Goal: Transaction & Acquisition: Purchase product/service

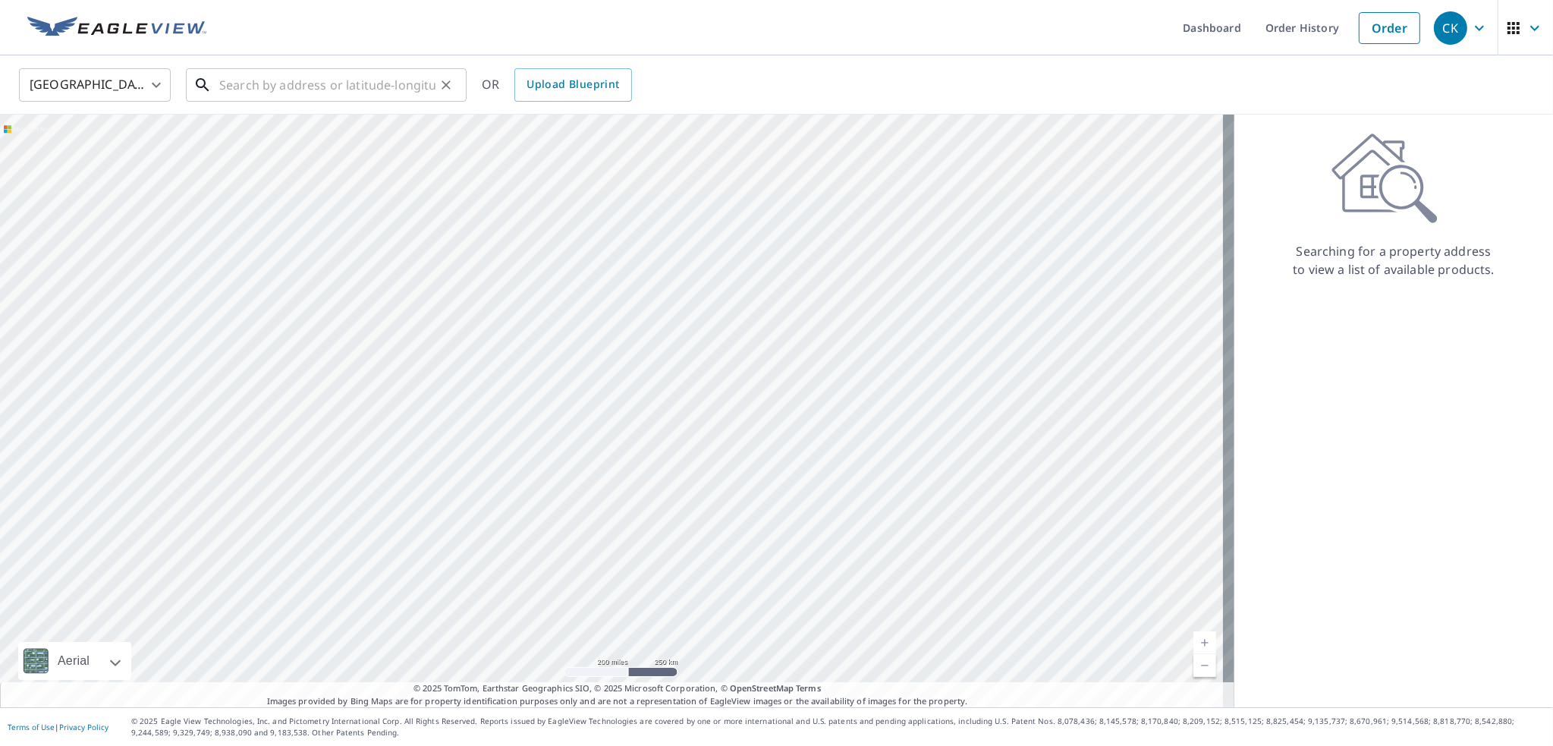
click at [378, 88] on input "text" at bounding box center [327, 85] width 216 height 42
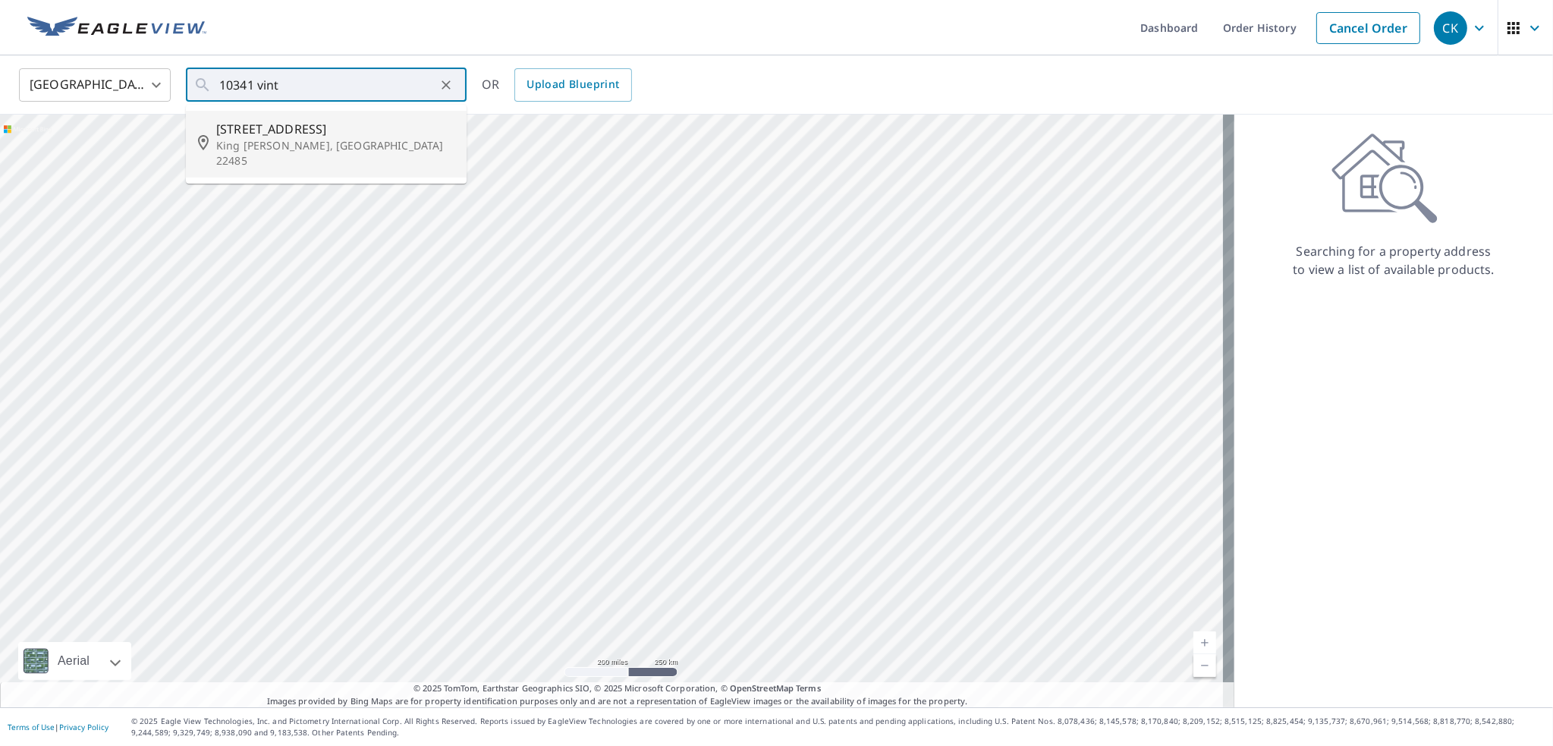
type input "[STREET_ADDRESS][PERSON_NAME]"
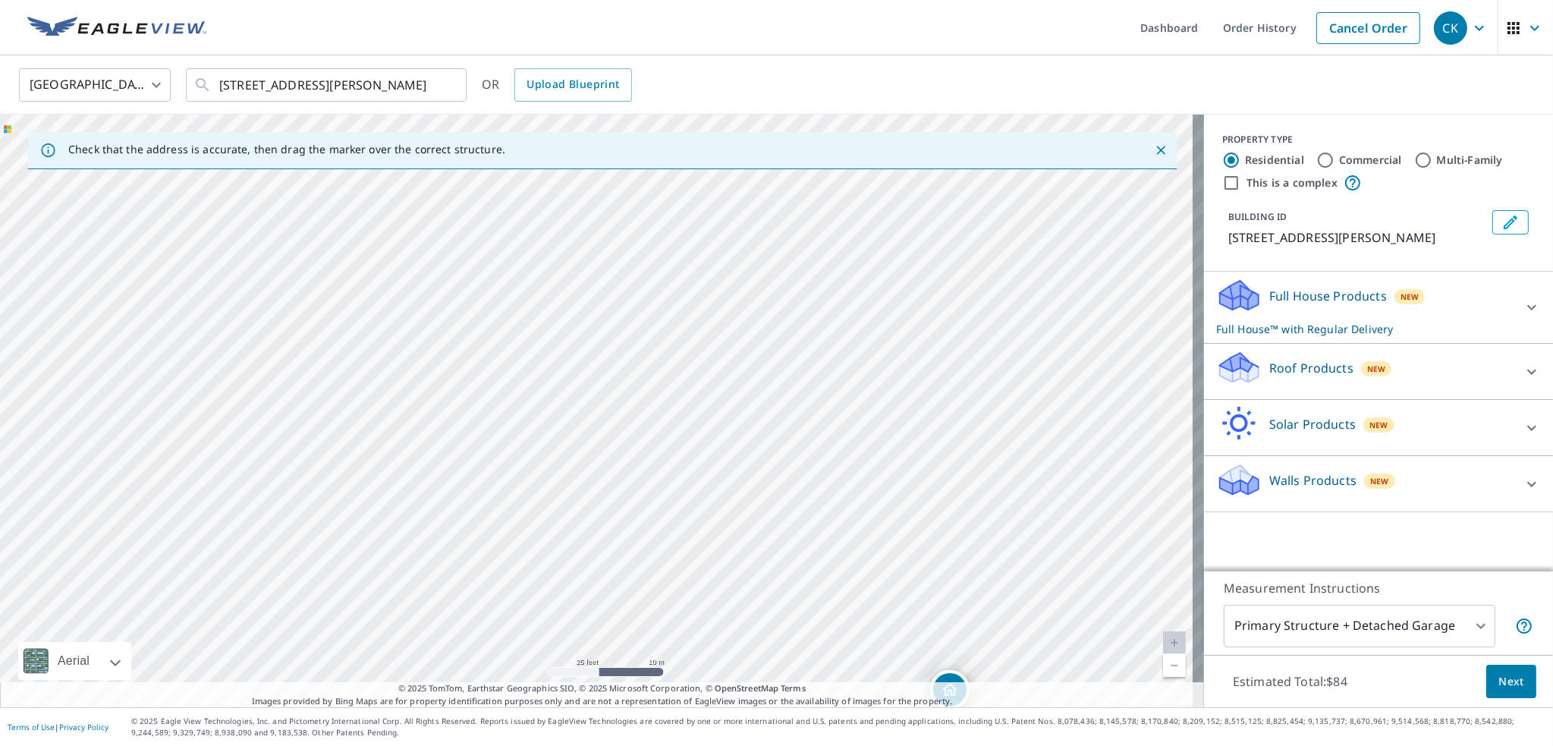
drag, startPoint x: 656, startPoint y: 299, endPoint x: 915, endPoint y: 479, distance: 315.0
click at [1153, 745] on html "CK CK Dashboard Order History Cancel Order CK [GEOGRAPHIC_DATA] [GEOGRAPHIC_DAT…" at bounding box center [776, 373] width 1553 height 746
click at [937, 560] on div "[STREET_ADDRESS][PERSON_NAME]" at bounding box center [602, 411] width 1204 height 592
drag, startPoint x: 631, startPoint y: 278, endPoint x: 722, endPoint y: 246, distance: 96.4
click at [722, 246] on div "[STREET_ADDRESS][PERSON_NAME]" at bounding box center [602, 411] width 1204 height 592
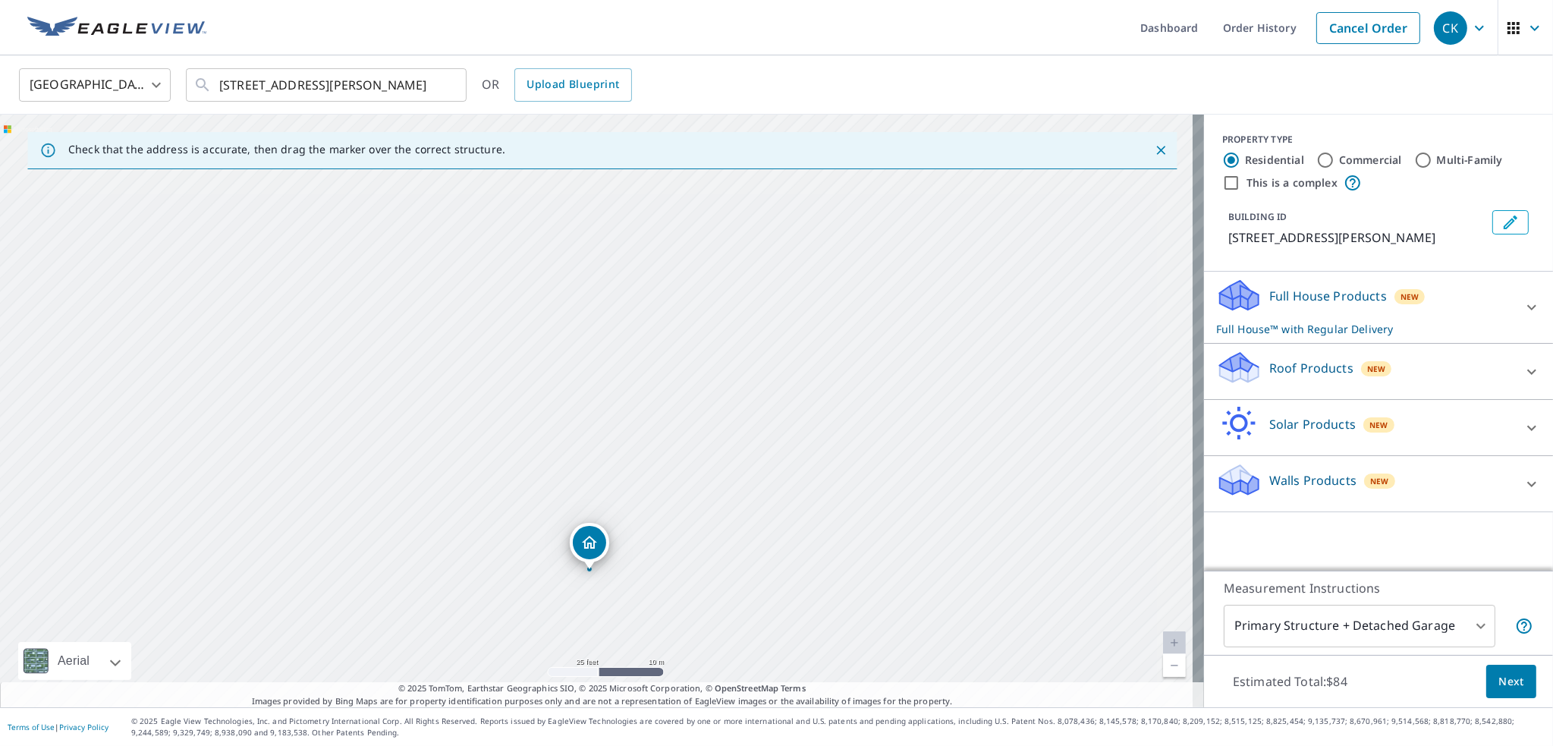
drag, startPoint x: 1121, startPoint y: 465, endPoint x: 777, endPoint y: 468, distance: 344.3
click at [777, 468] on div "[STREET_ADDRESS][PERSON_NAME]" at bounding box center [602, 411] width 1204 height 592
drag, startPoint x: 746, startPoint y: 341, endPoint x: 1012, endPoint y: 508, distance: 313.5
click at [1012, 508] on div "[STREET_ADDRESS][PERSON_NAME]" at bounding box center [602, 411] width 1204 height 592
drag, startPoint x: 331, startPoint y: 570, endPoint x: 1197, endPoint y: 551, distance: 866.3
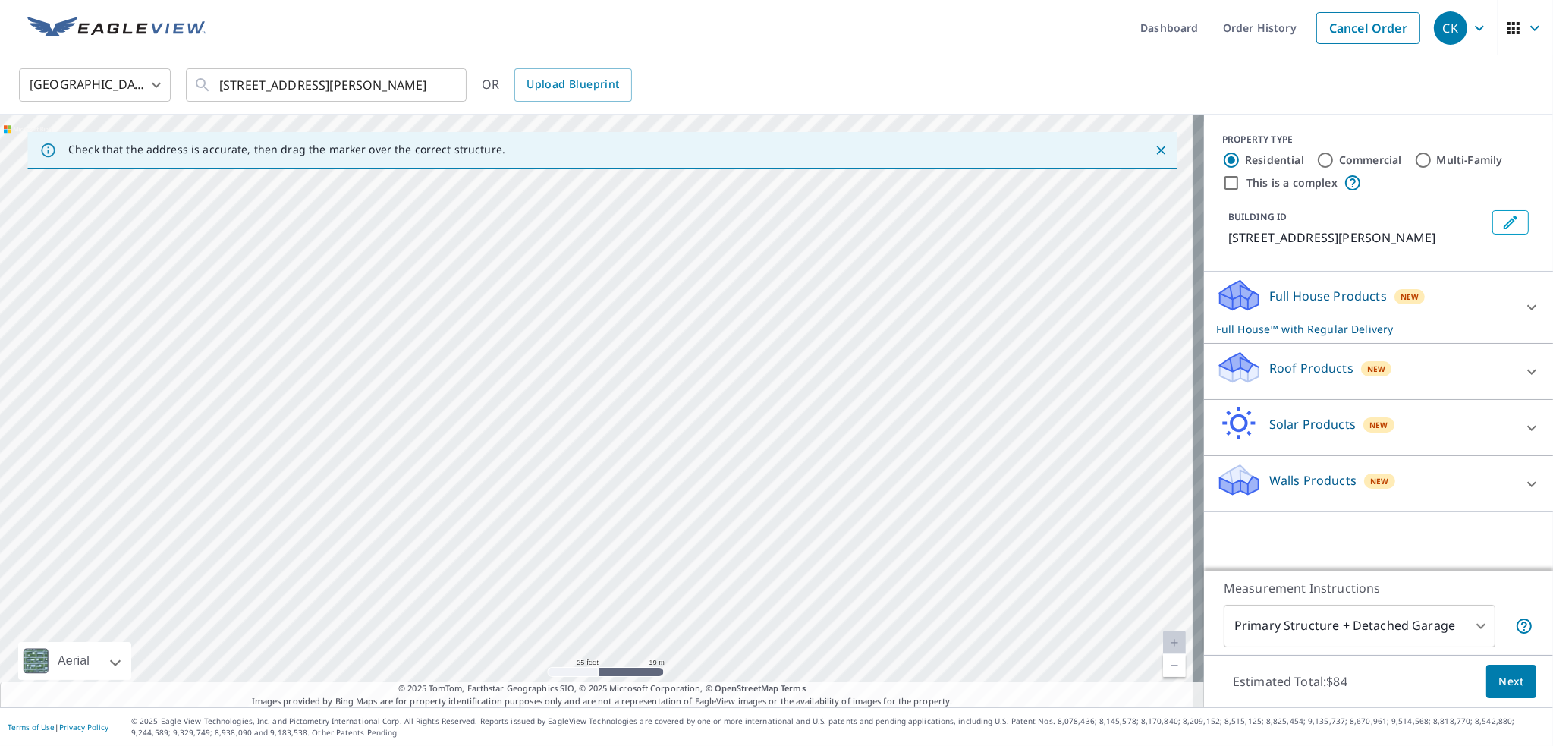
click at [1197, 551] on div "Check that the address is accurate, then drag the marker over the correct struc…" at bounding box center [776, 411] width 1553 height 592
click at [1065, 509] on div "[STREET_ADDRESS][PERSON_NAME]" at bounding box center [602, 411] width 1204 height 592
drag, startPoint x: 782, startPoint y: 491, endPoint x: 783, endPoint y: 319, distance: 171.4
click at [783, 319] on div "[STREET_ADDRESS][PERSON_NAME]" at bounding box center [602, 411] width 1204 height 592
drag, startPoint x: 770, startPoint y: 306, endPoint x: 1006, endPoint y: 498, distance: 304.7
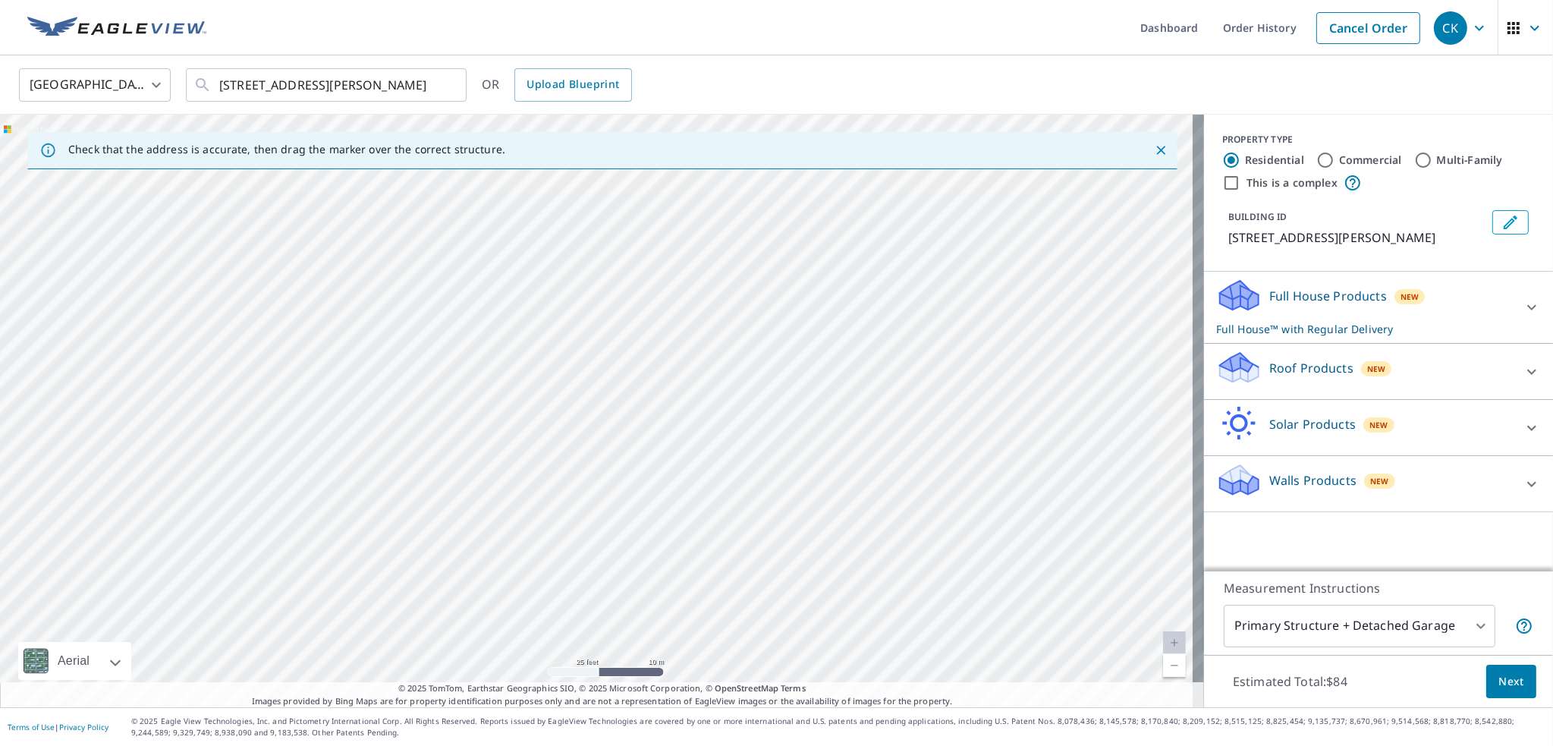
click at [1006, 498] on div "[STREET_ADDRESS][PERSON_NAME]" at bounding box center [602, 411] width 1204 height 592
drag, startPoint x: 650, startPoint y: 267, endPoint x: 686, endPoint y: 539, distance: 274.6
click at [686, 539] on div "[STREET_ADDRESS][PERSON_NAME]" at bounding box center [602, 411] width 1204 height 592
drag, startPoint x: 654, startPoint y: 342, endPoint x: 315, endPoint y: 331, distance: 339.2
click at [315, 331] on div "[STREET_ADDRESS][PERSON_NAME]" at bounding box center [602, 411] width 1204 height 592
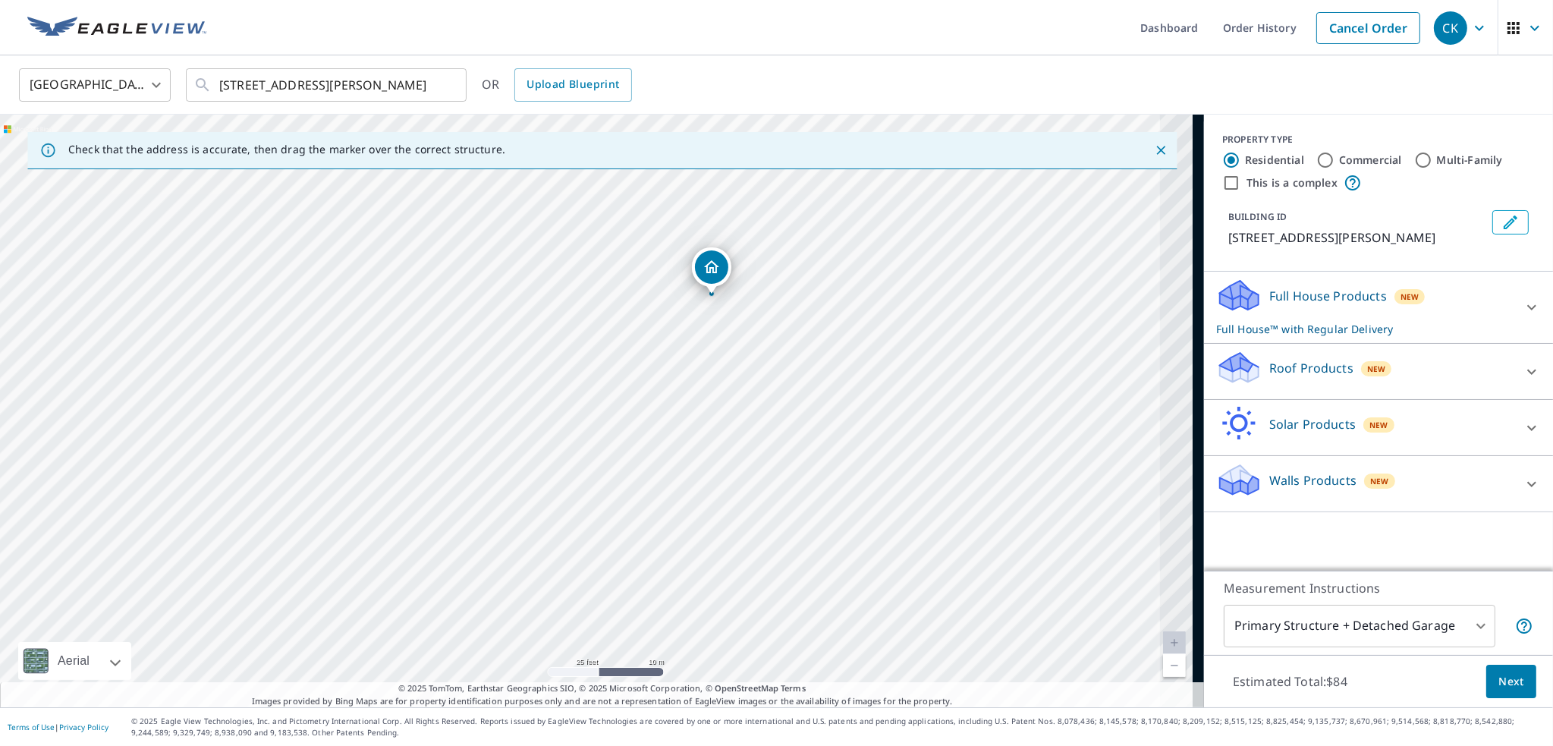
drag, startPoint x: 967, startPoint y: 434, endPoint x: 560, endPoint y: 346, distance: 415.9
click at [560, 346] on div "[STREET_ADDRESS][PERSON_NAME]" at bounding box center [602, 411] width 1204 height 592
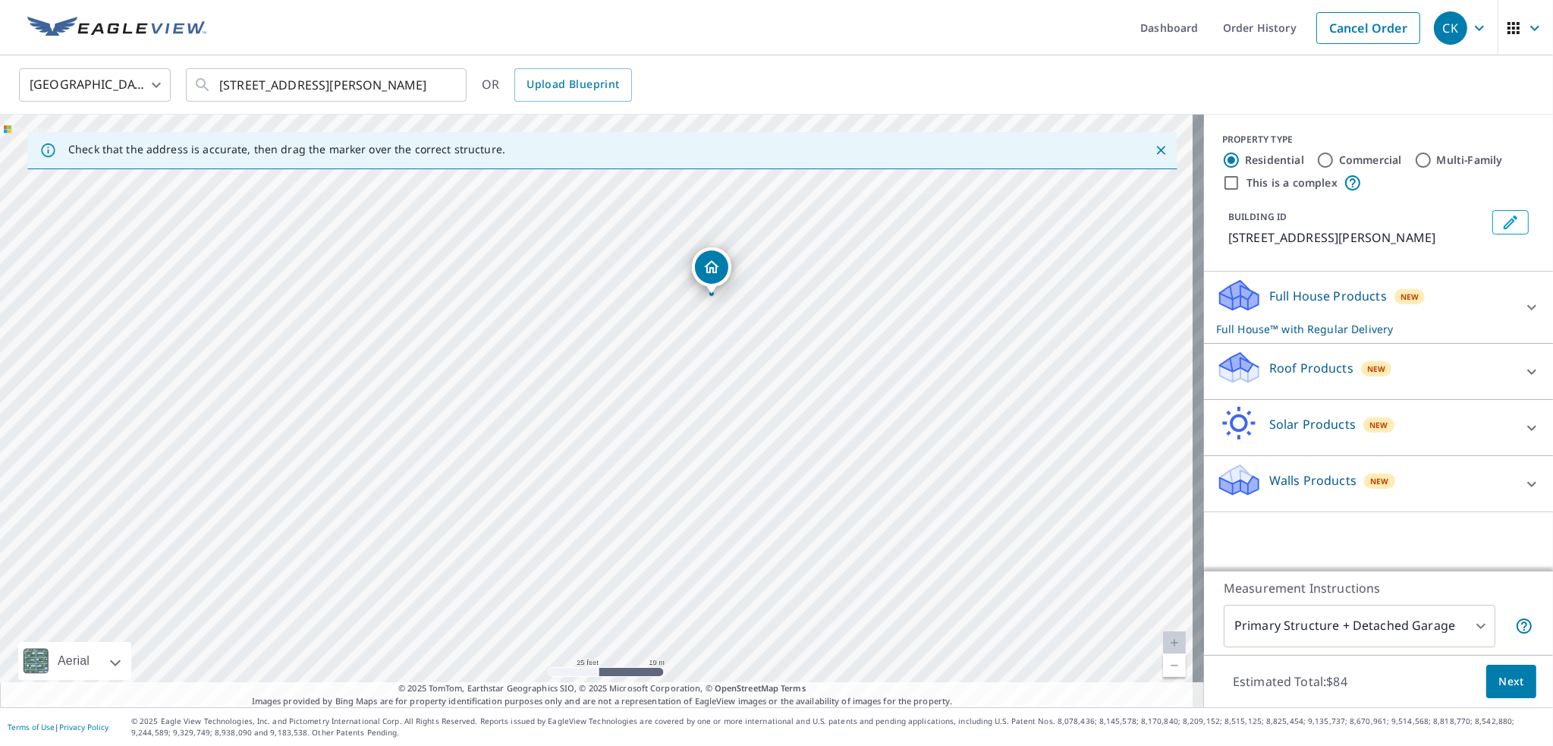
click at [1314, 359] on p "Roof Products" at bounding box center [1311, 368] width 84 height 18
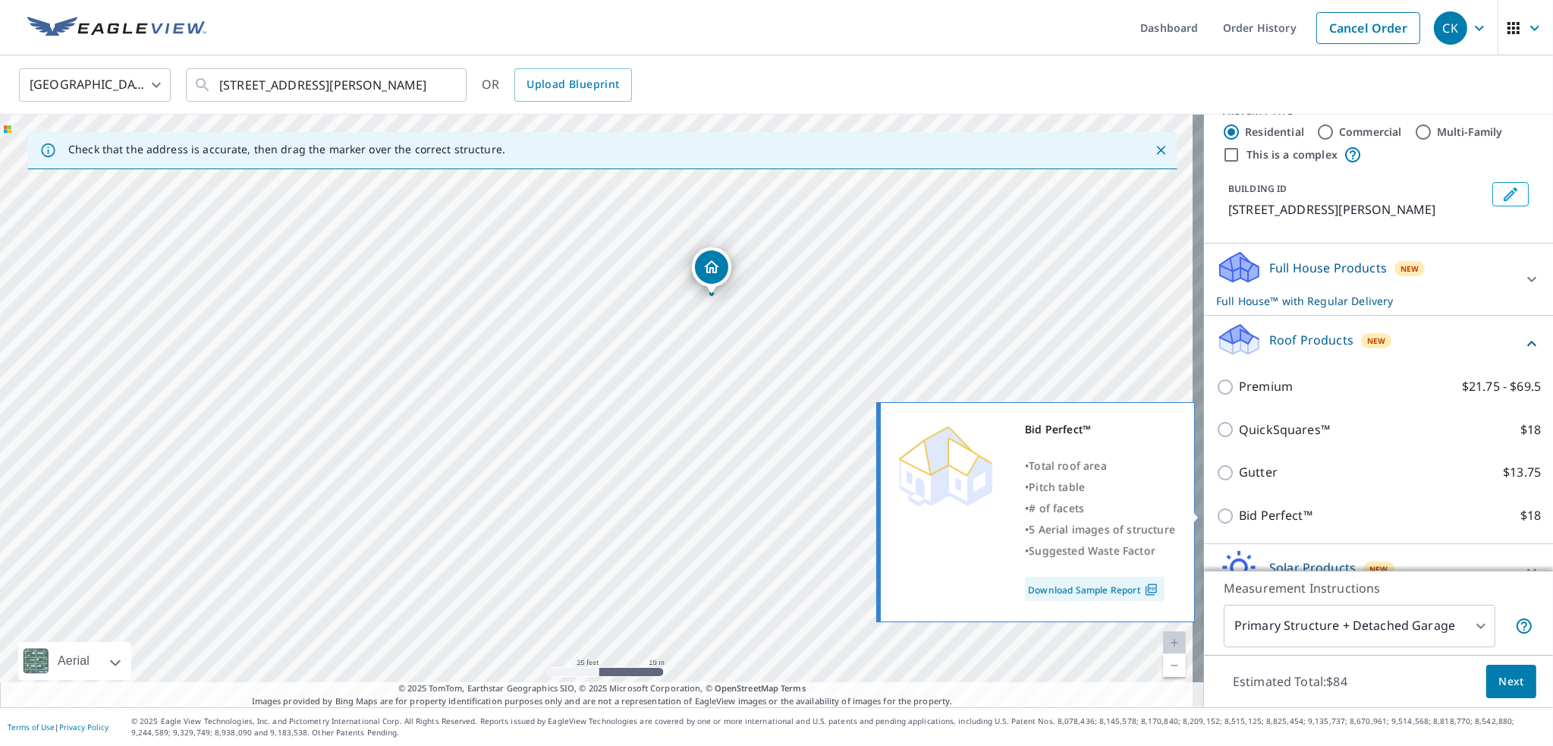
scroll to position [50, 0]
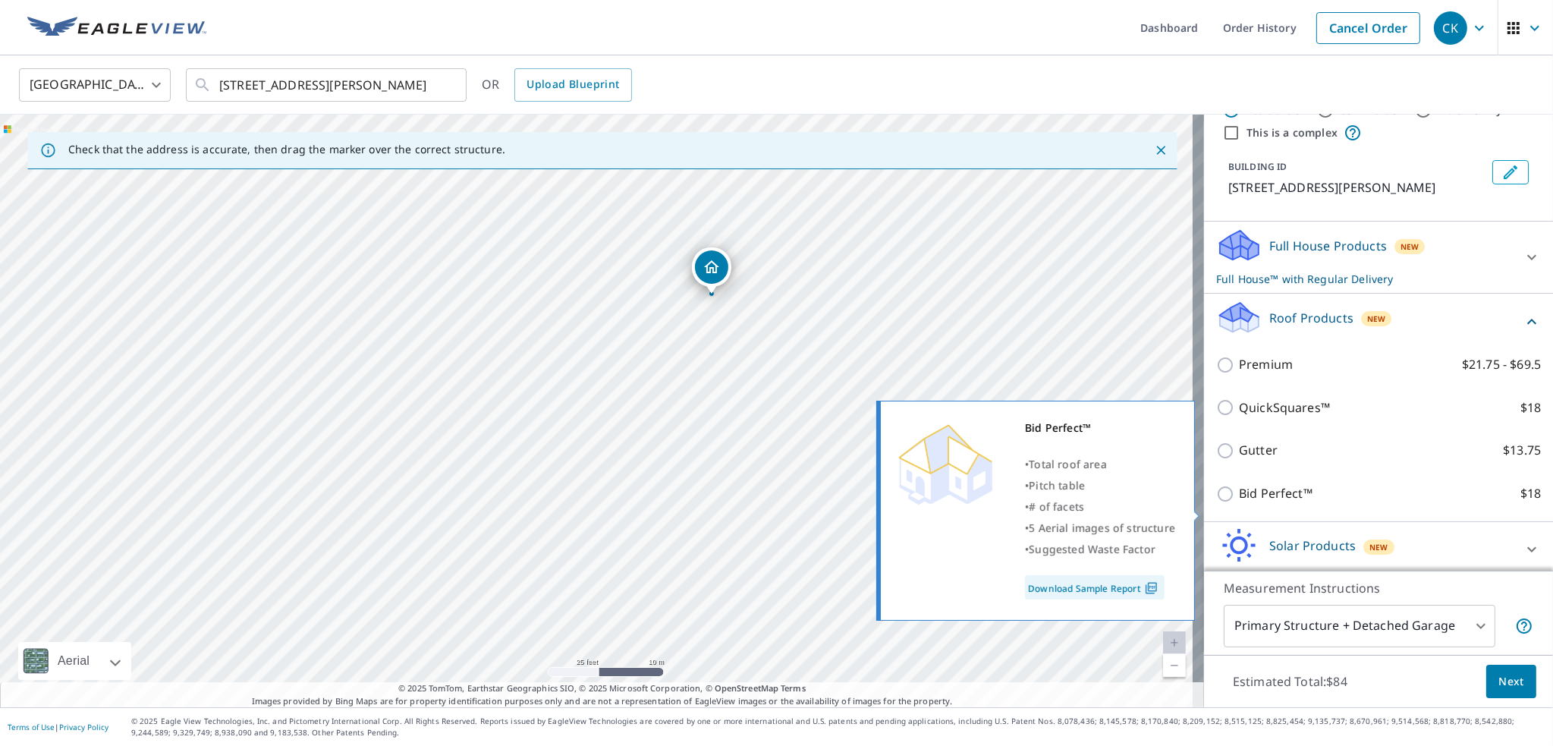
click at [1272, 503] on p "Bid Perfect™" at bounding box center [1276, 493] width 74 height 19
click at [1239, 503] on input "Bid Perfect™ $18" at bounding box center [1227, 494] width 23 height 18
checkbox input "true"
checkbox input "false"
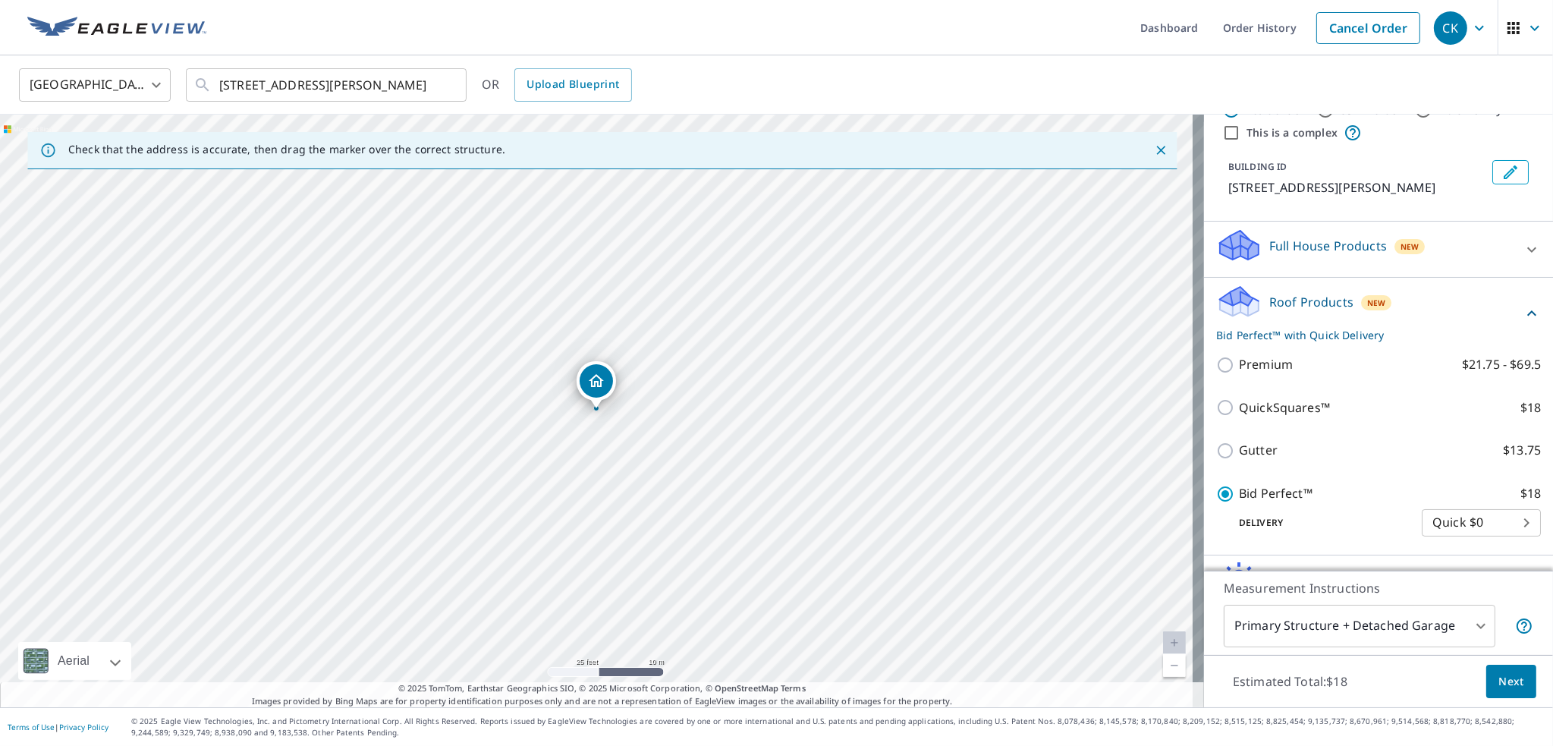
click at [1506, 685] on span "Next" at bounding box center [1511, 681] width 26 height 19
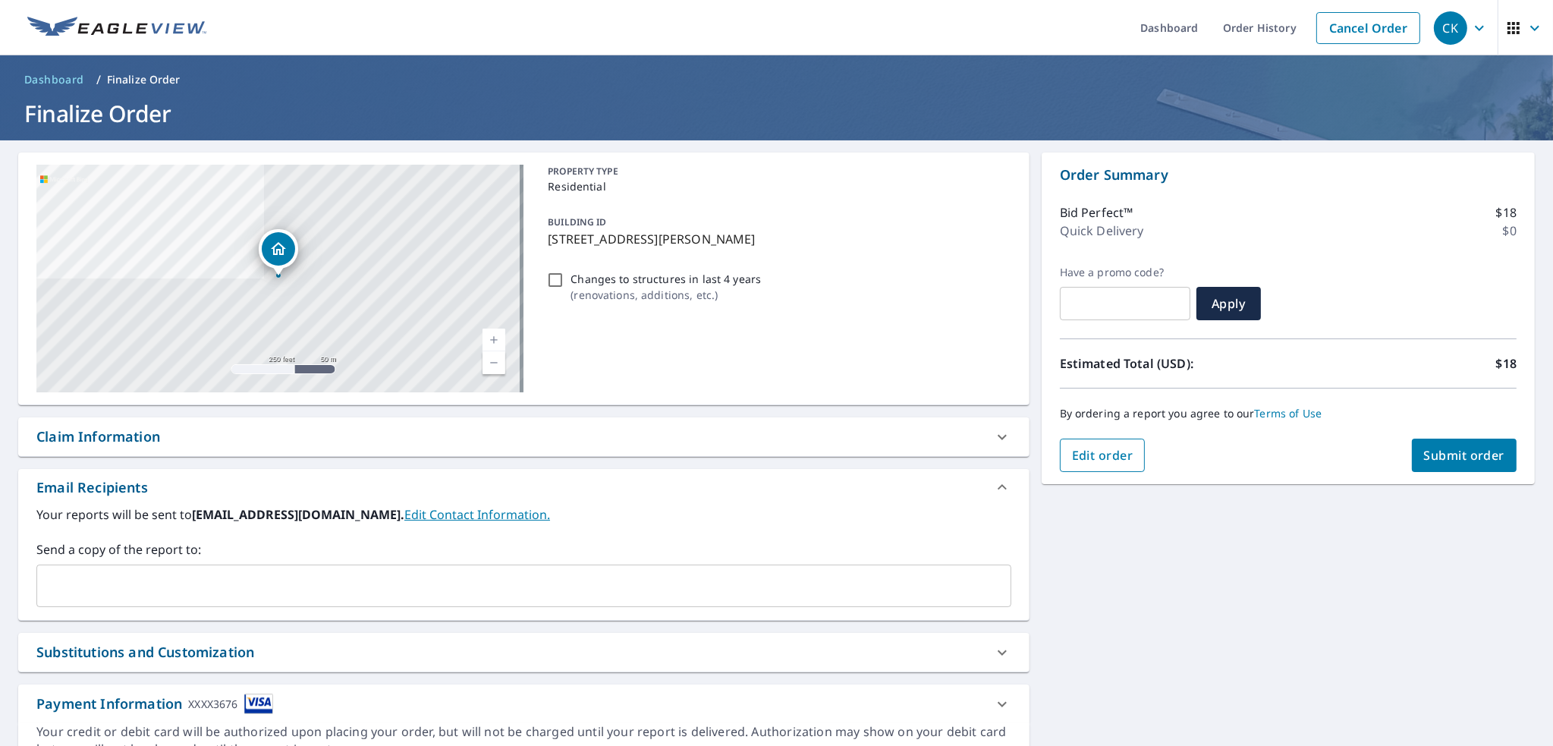
click at [1086, 463] on span "Edit order" at bounding box center [1102, 455] width 61 height 17
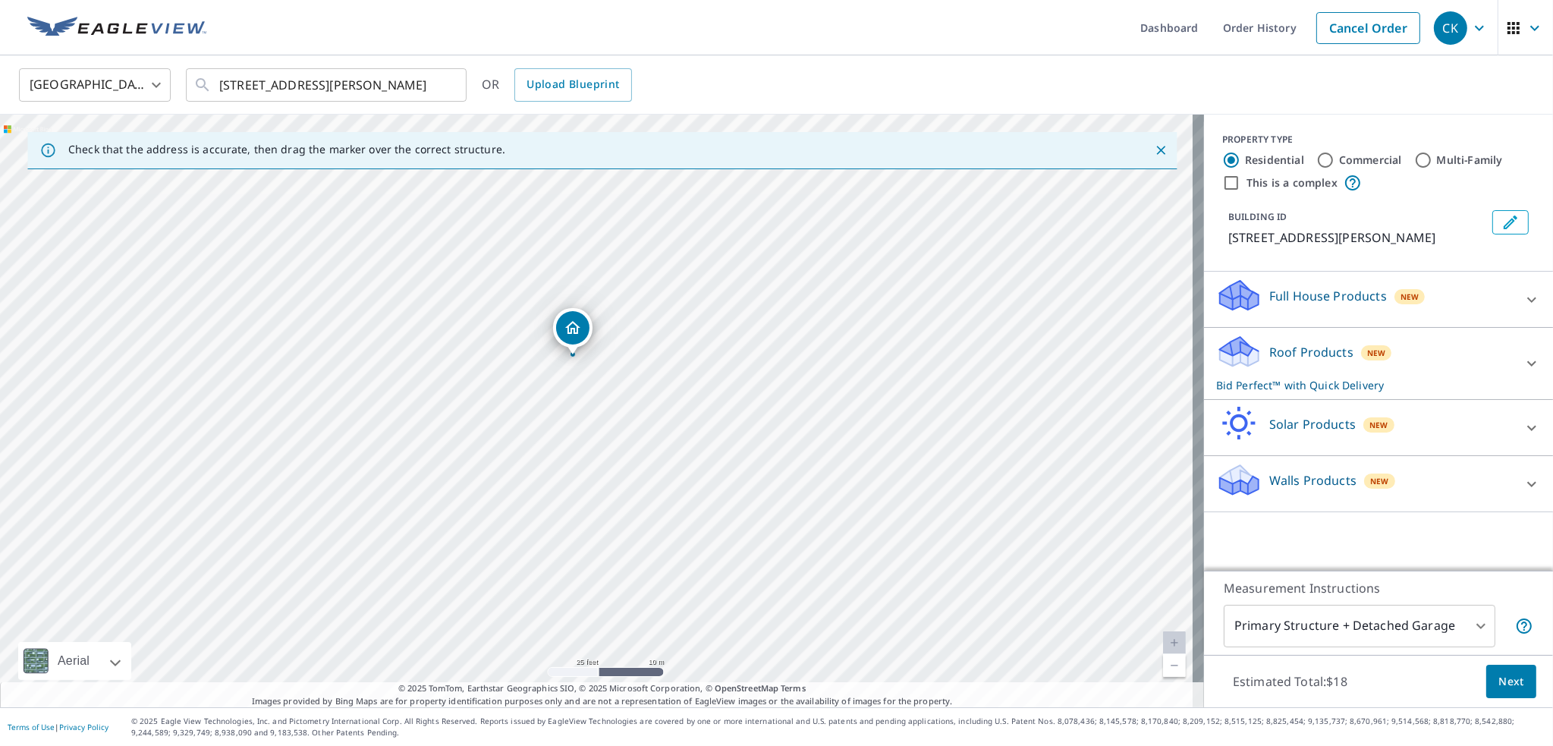
drag, startPoint x: 554, startPoint y: 288, endPoint x: 573, endPoint y: 327, distance: 43.1
click at [1223, 188] on input "This is a complex" at bounding box center [1231, 183] width 18 height 18
checkbox input "true"
radio input "false"
radio input "true"
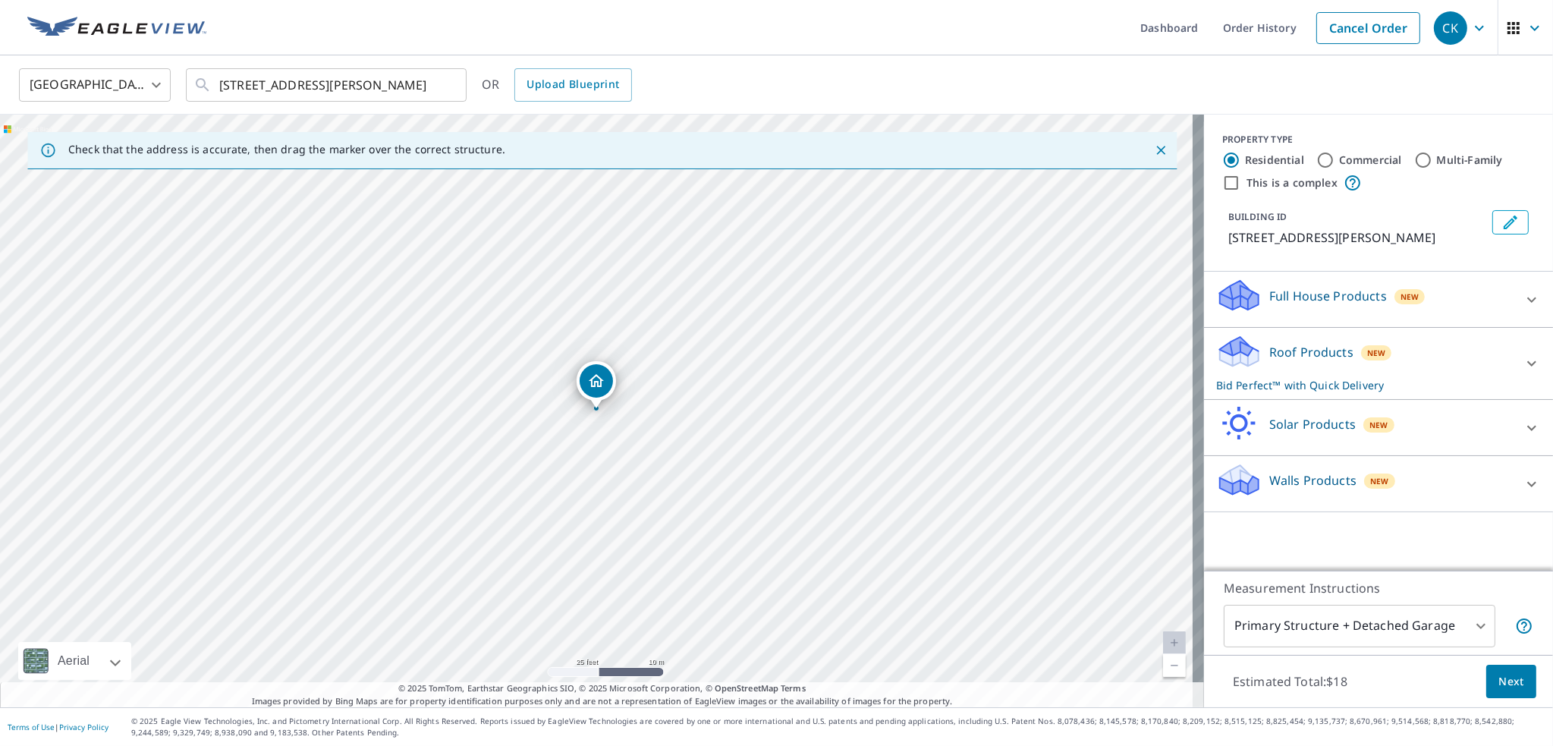
type input "4"
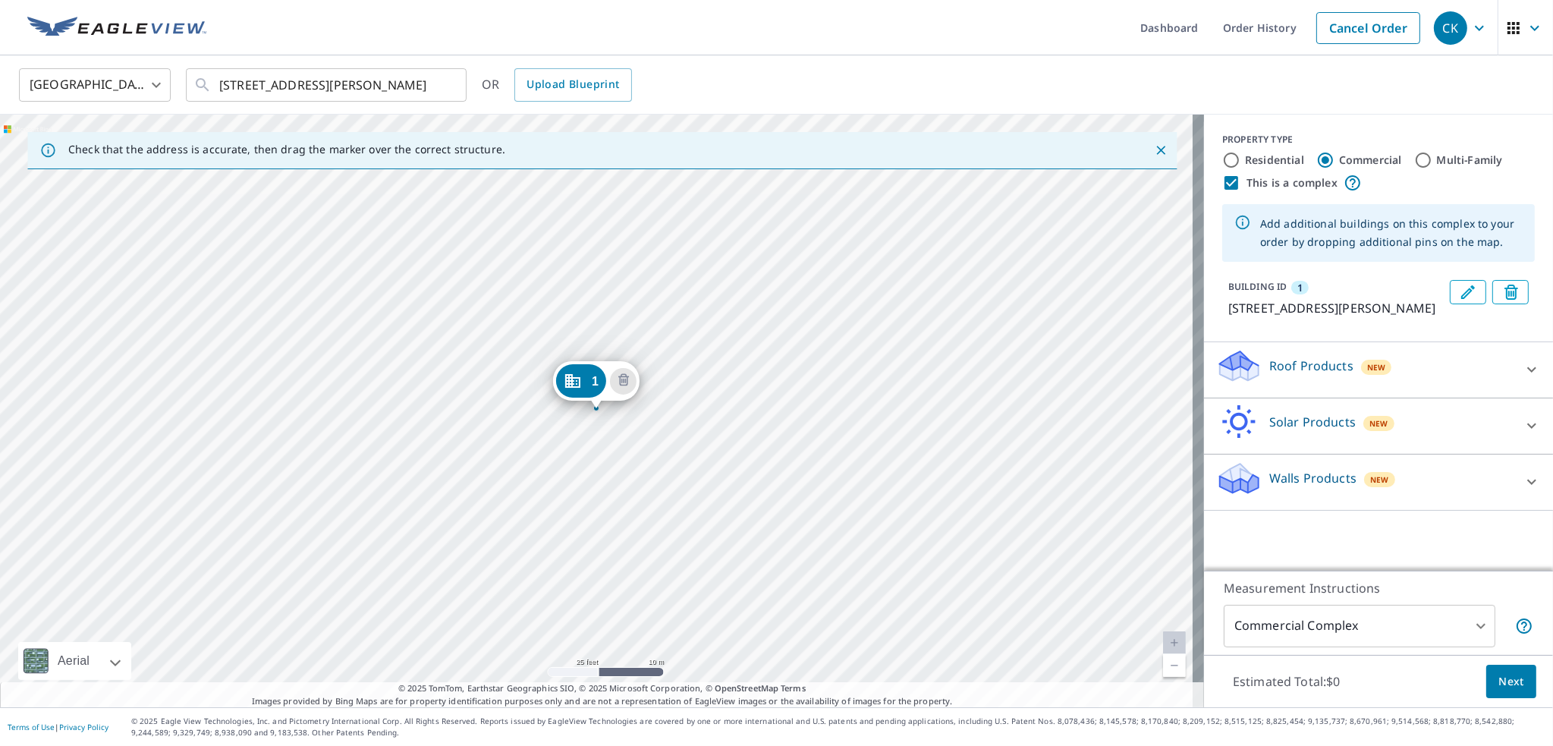
click at [1307, 375] on p "Roof Products" at bounding box center [1311, 365] width 84 height 18
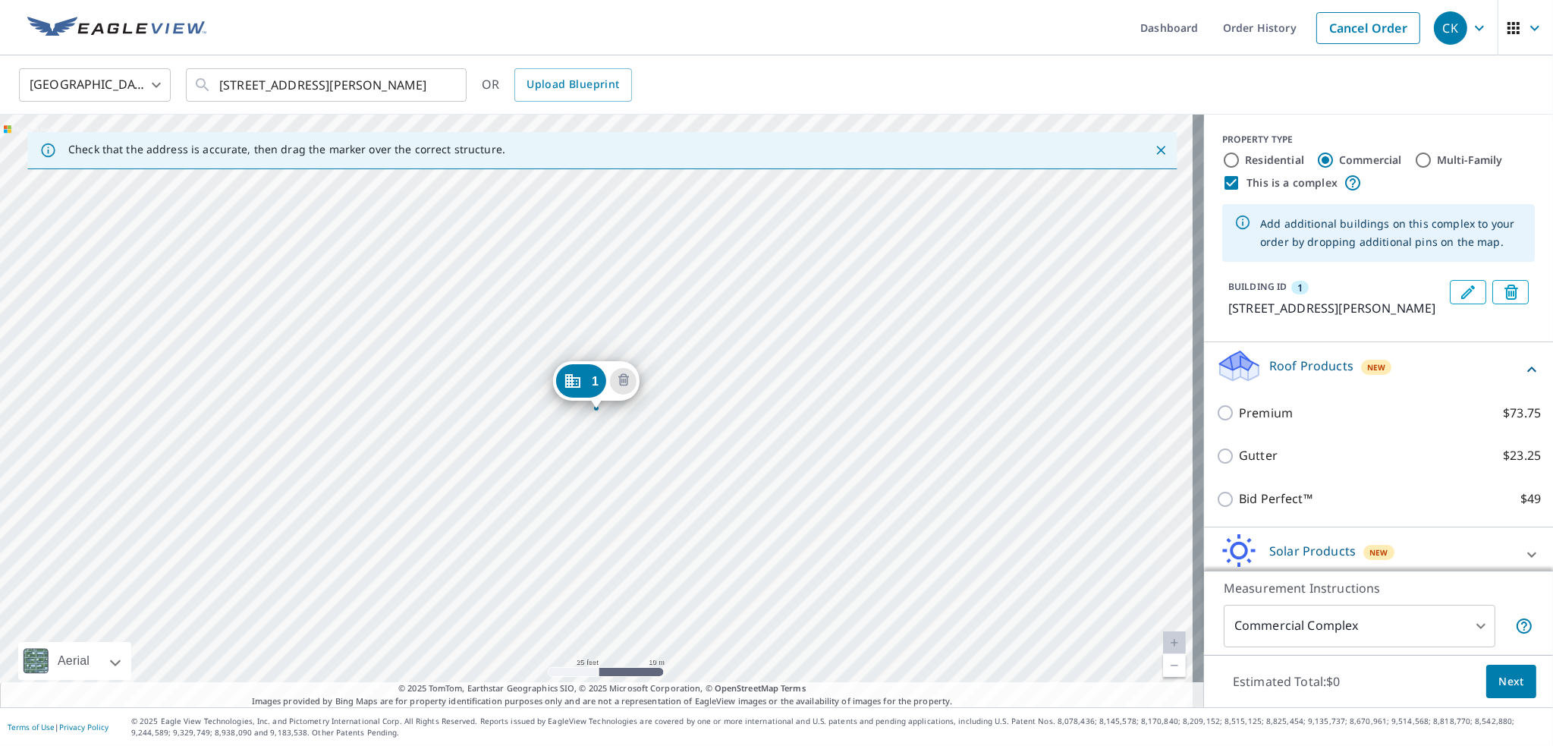
click at [1223, 181] on input "This is a complex" at bounding box center [1231, 183] width 18 height 18
checkbox input "false"
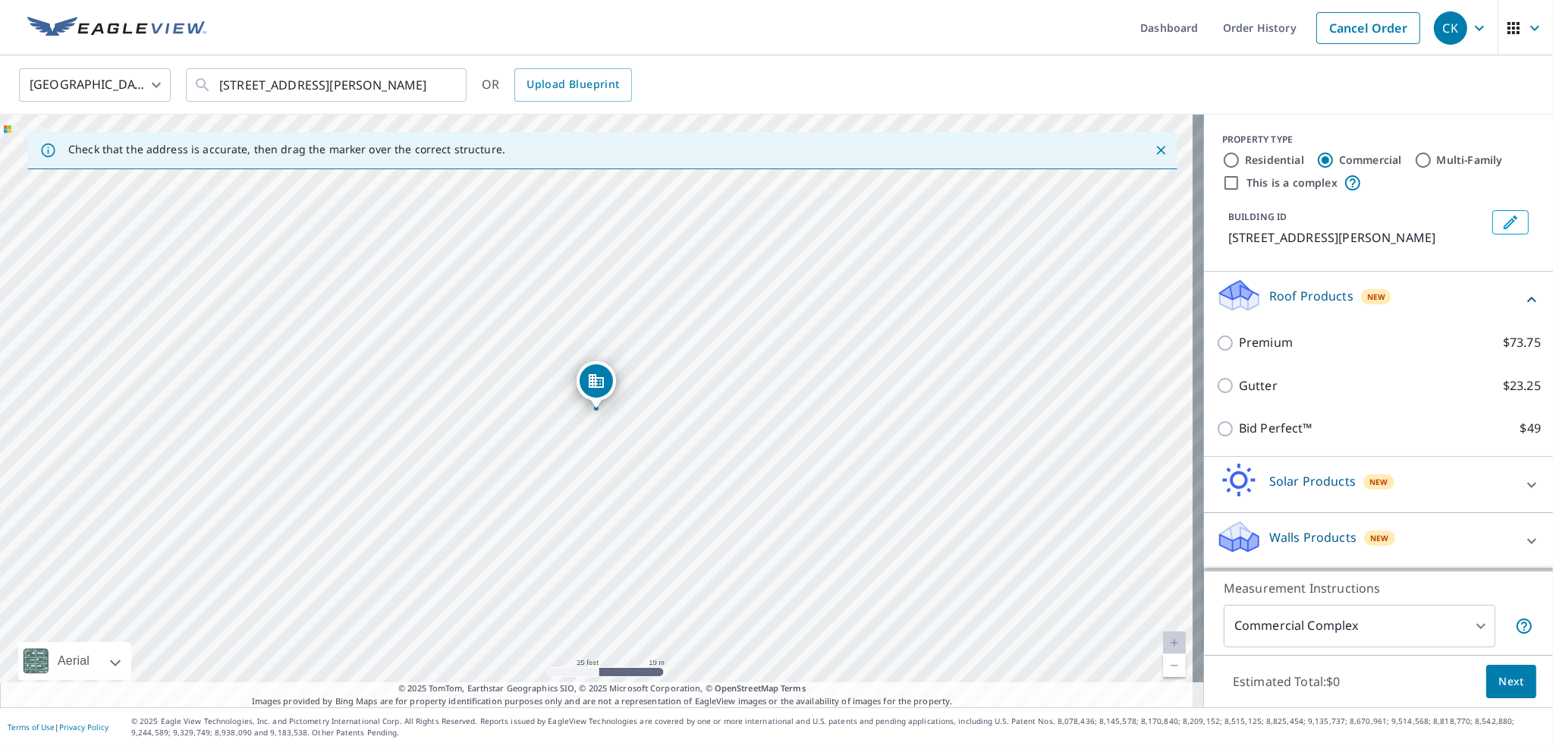
click at [1232, 157] on div "Residential" at bounding box center [1263, 160] width 82 height 18
click at [1415, 162] on input "Multi-Family" at bounding box center [1423, 160] width 18 height 18
radio input "true"
type input "2"
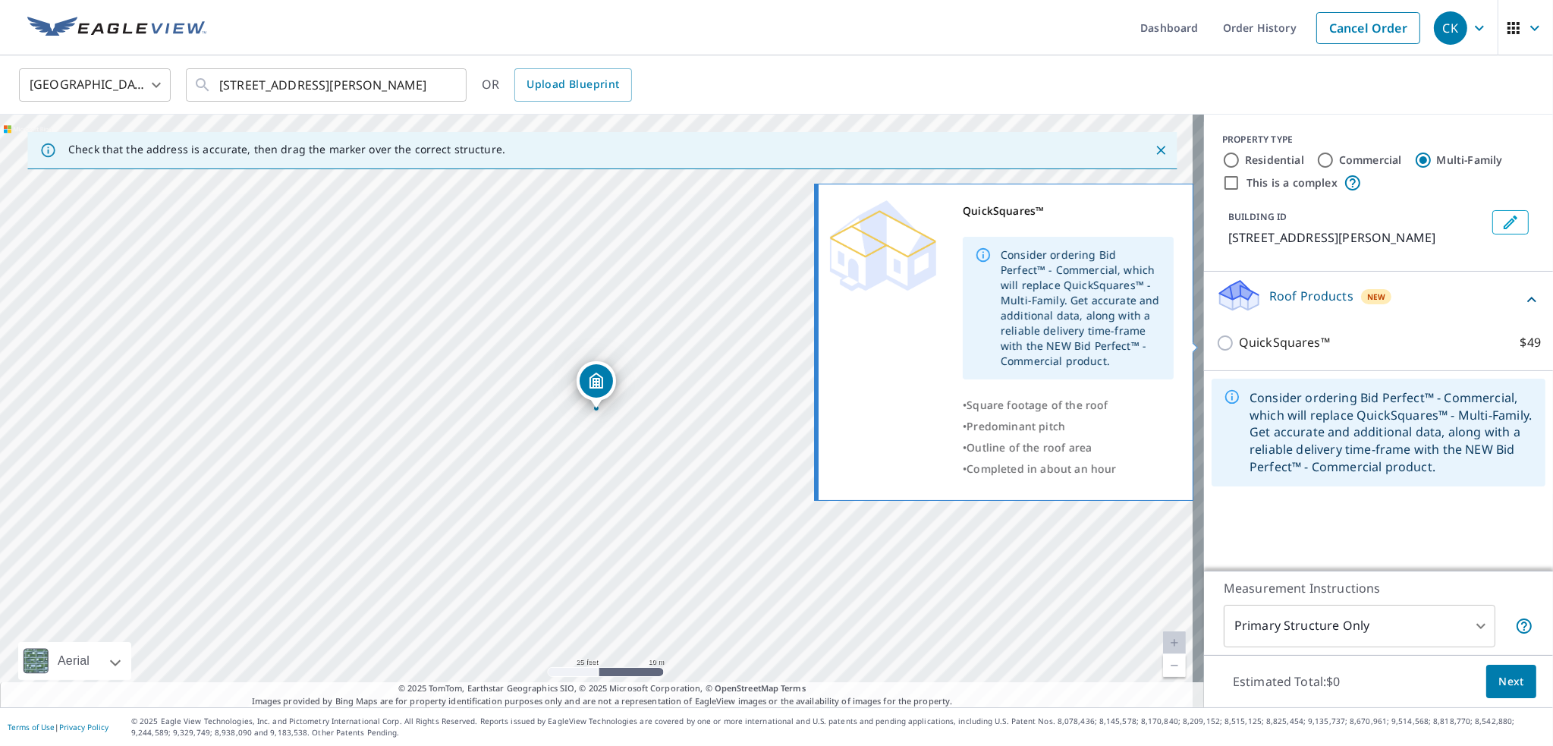
click at [1258, 339] on p "QuickSquares™" at bounding box center [1284, 342] width 91 height 19
click at [1239, 339] on input "QuickSquares™ $49" at bounding box center [1227, 343] width 23 height 18
checkbox input "true"
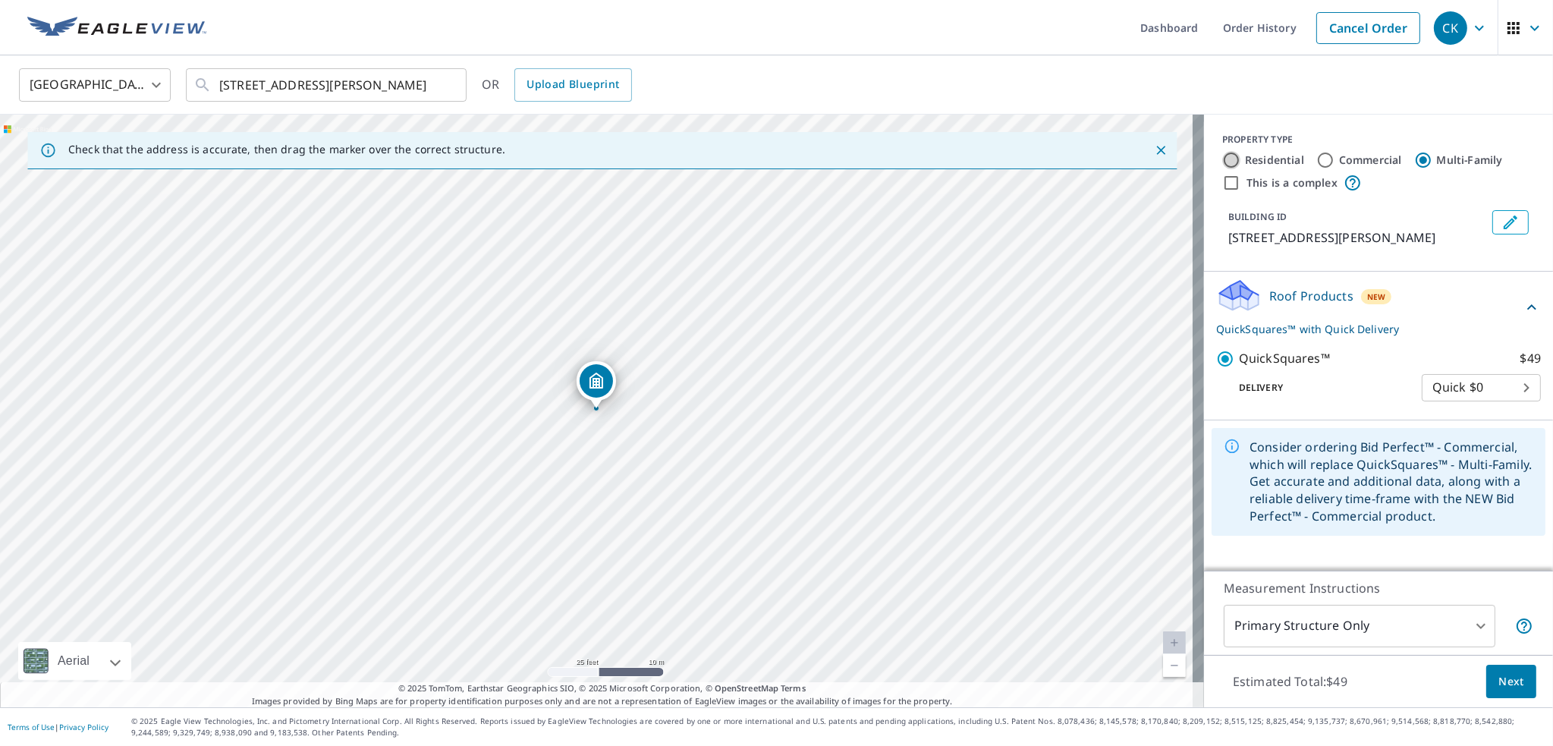
click at [1222, 161] on input "Residential" at bounding box center [1231, 160] width 18 height 18
radio input "true"
type input "1"
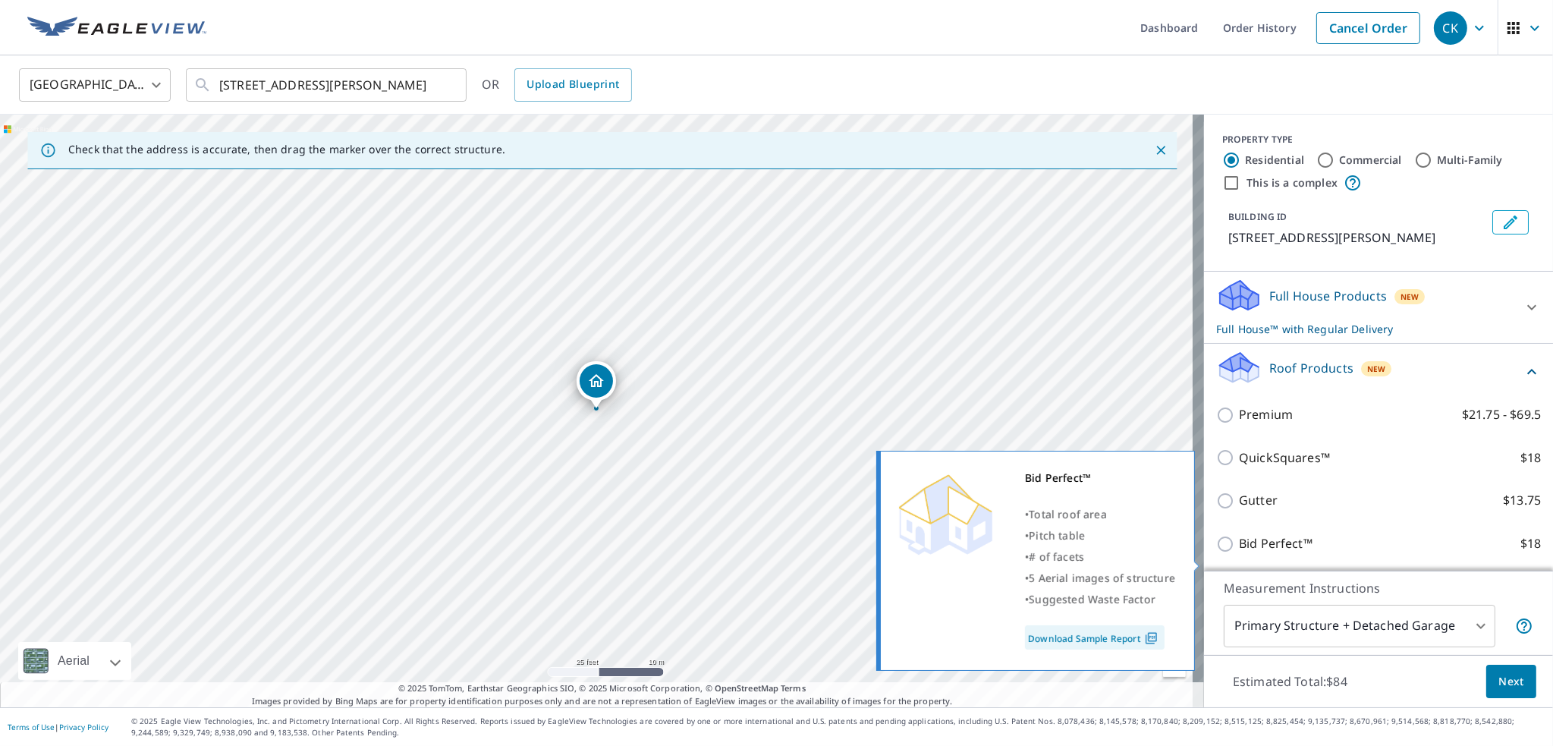
click at [1268, 553] on p "Bid Perfect™" at bounding box center [1276, 543] width 74 height 19
click at [1239, 553] on input "Bid Perfect™ $18" at bounding box center [1227, 544] width 23 height 18
checkbox input "true"
checkbox input "false"
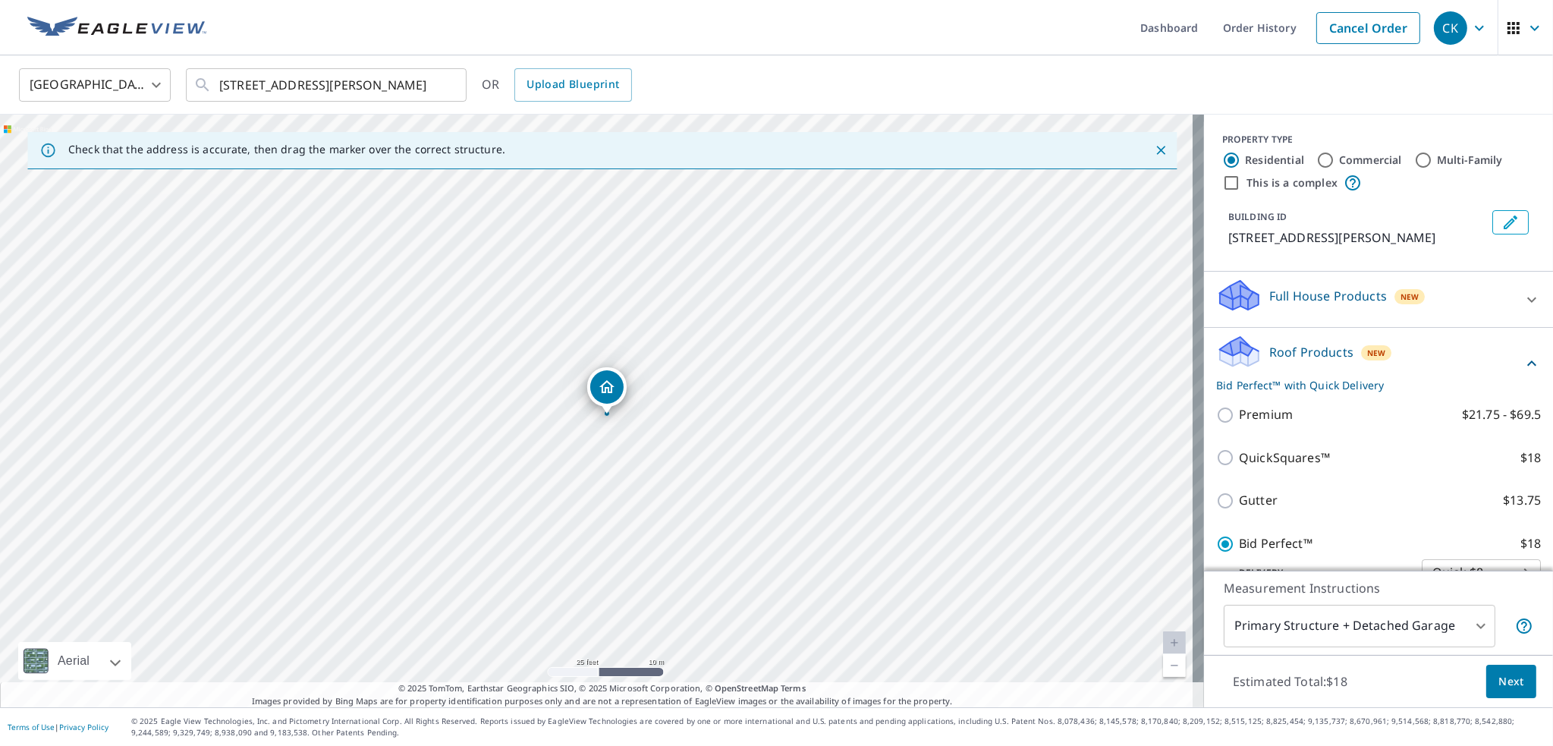
drag, startPoint x: 603, startPoint y: 385, endPoint x: 614, endPoint y: 391, distance: 11.9
click at [1503, 689] on span "Next" at bounding box center [1511, 681] width 26 height 19
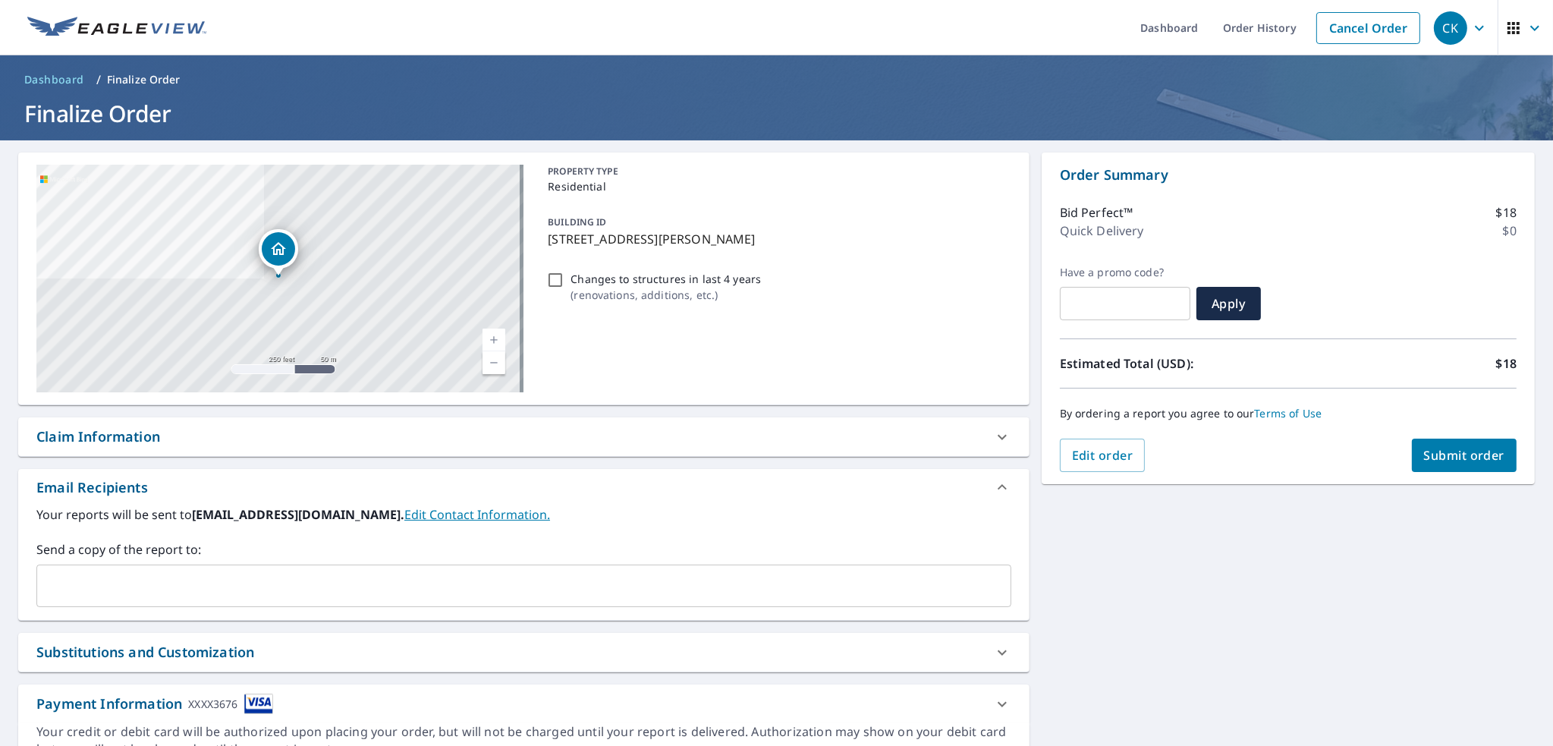
click at [1417, 463] on button "Submit order" at bounding box center [1463, 454] width 105 height 33
checkbox input "true"
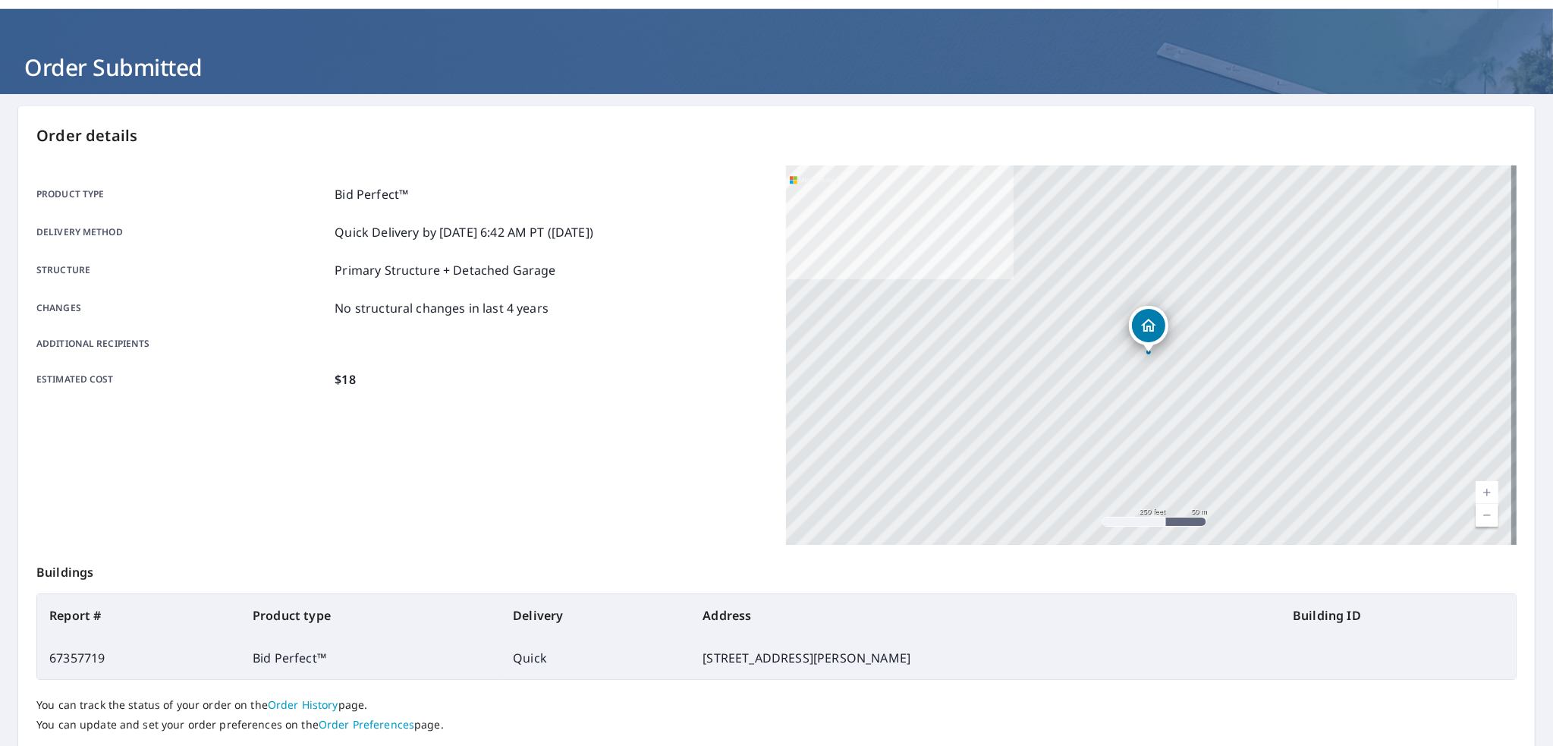
scroll to position [146, 0]
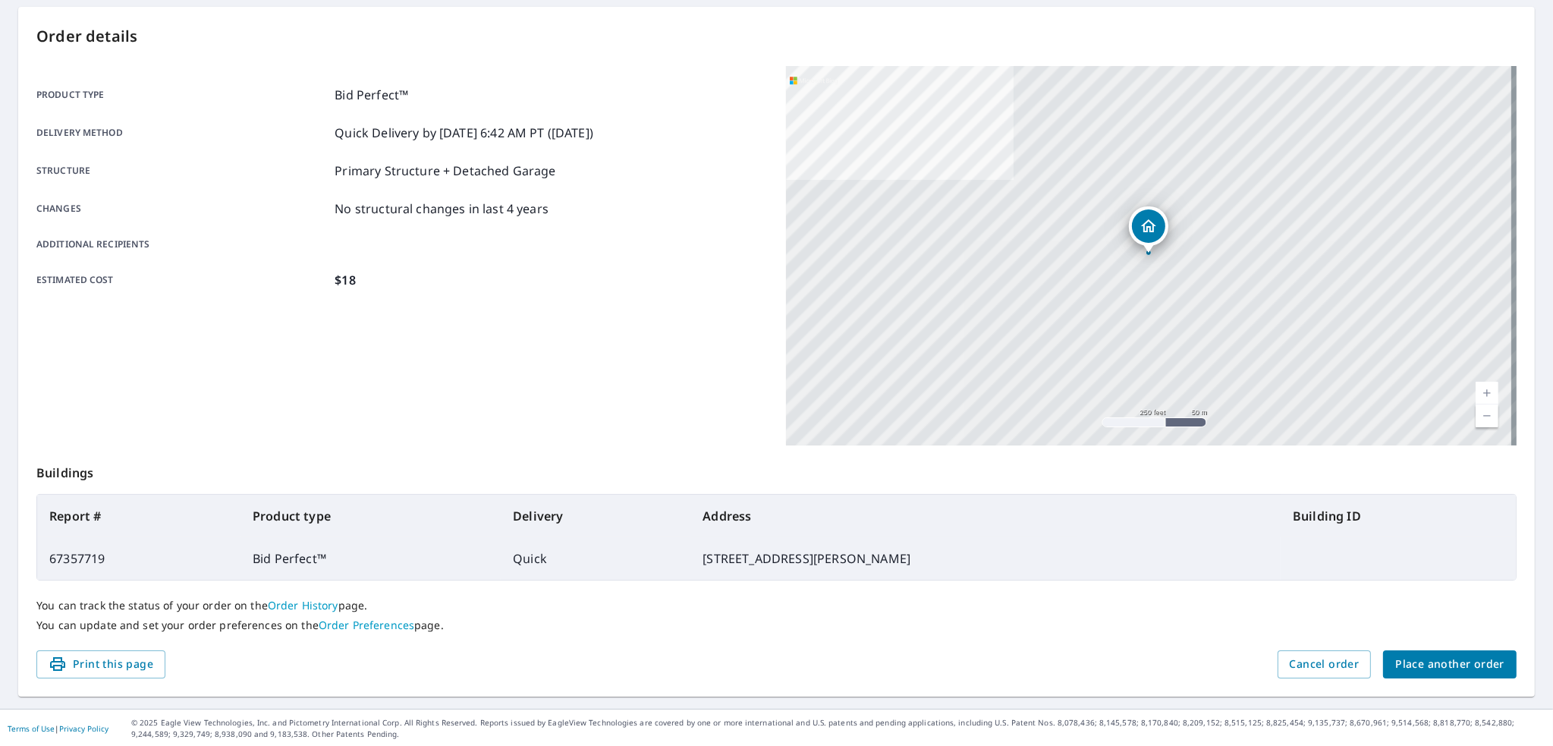
click at [1474, 667] on span "Place another order" at bounding box center [1449, 664] width 109 height 19
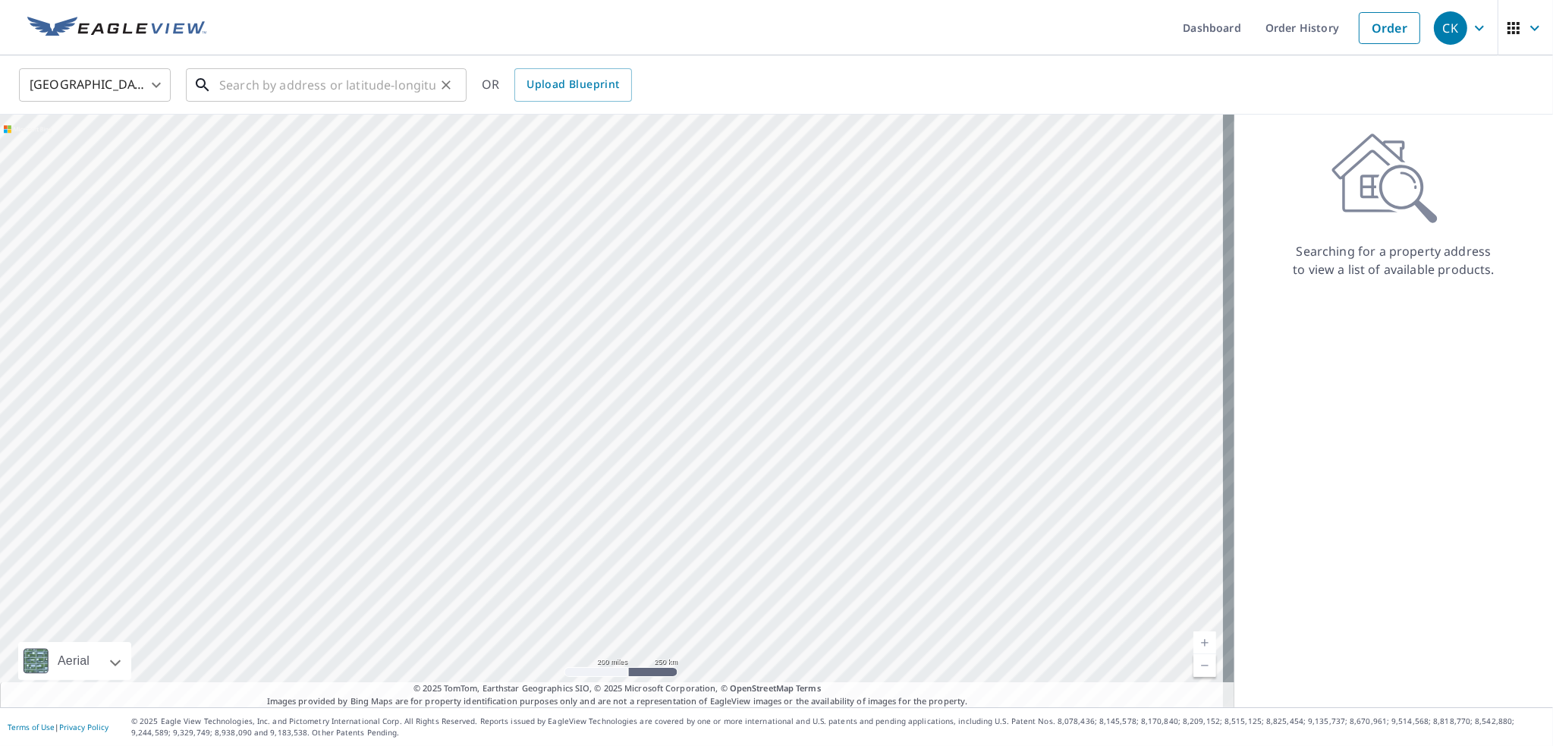
click at [264, 91] on input "text" at bounding box center [327, 85] width 216 height 42
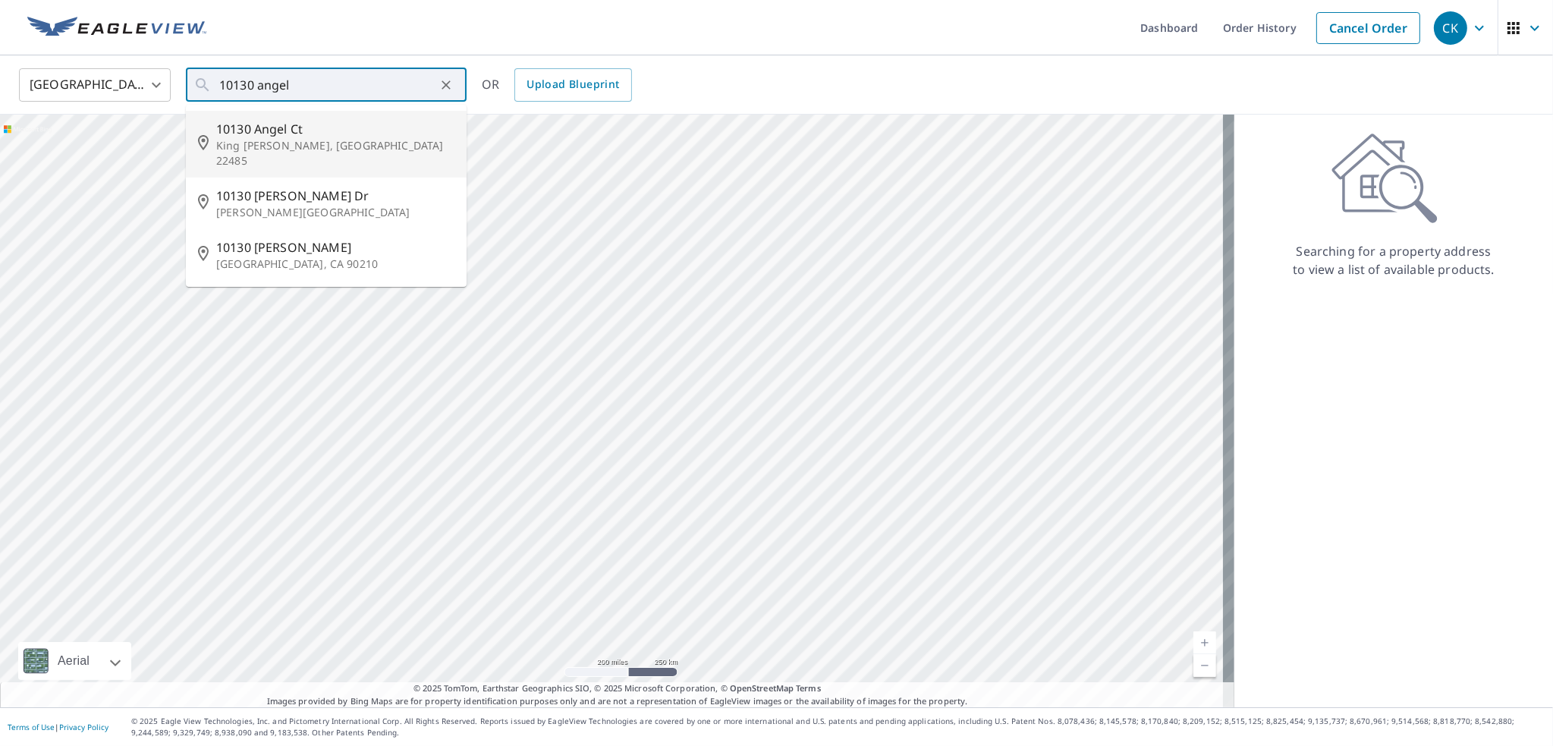
type input "[STREET_ADDRESS][PERSON_NAME]"
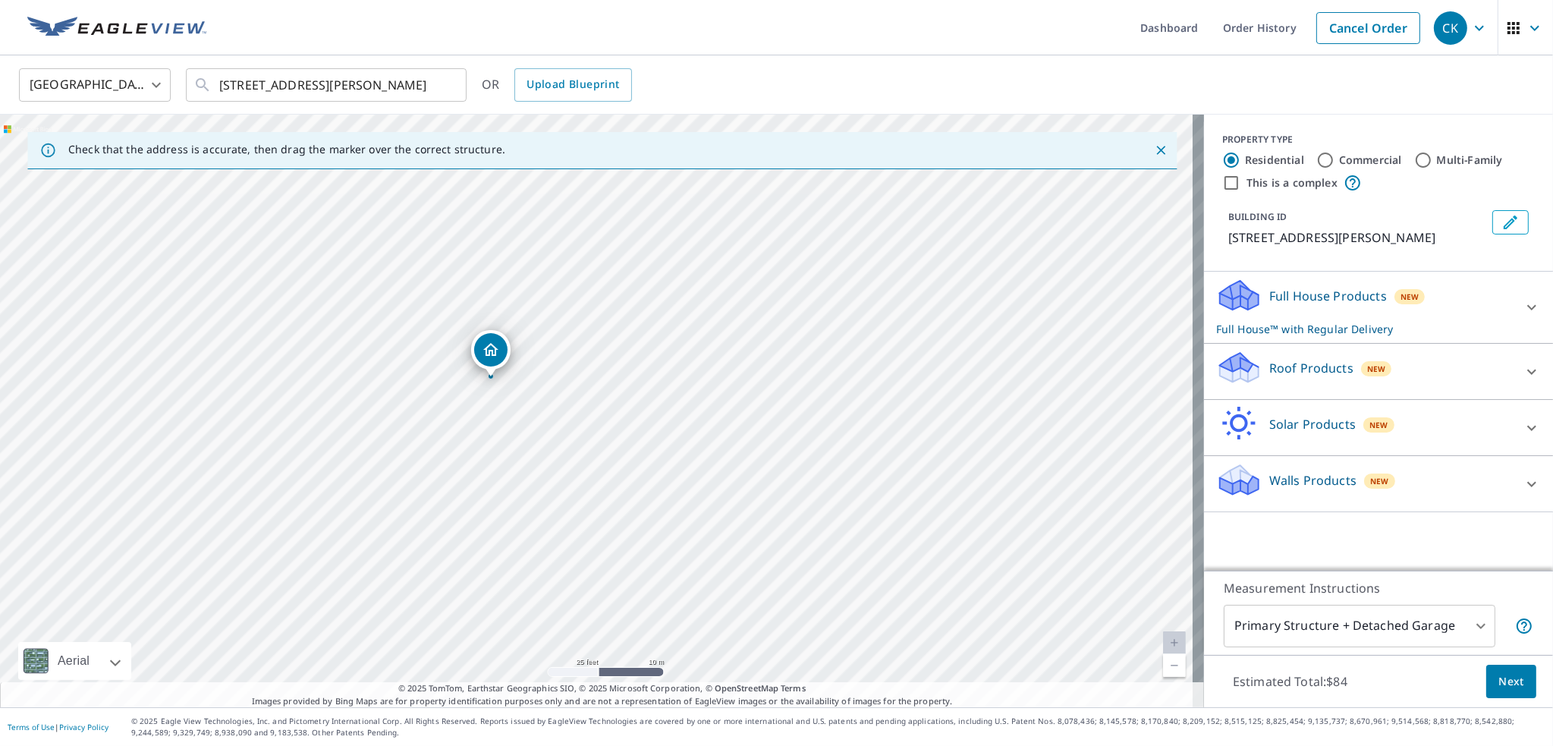
drag, startPoint x: 905, startPoint y: 535, endPoint x: 884, endPoint y: 574, distance: 44.4
click at [884, 574] on div "[STREET_ADDRESS][PERSON_NAME]" at bounding box center [602, 411] width 1204 height 592
drag, startPoint x: 865, startPoint y: 595, endPoint x: 944, endPoint y: 139, distance: 462.5
click at [944, 139] on div "Check that the address is accurate, then drag the marker over the correct struc…" at bounding box center [602, 411] width 1204 height 592
click at [874, 437] on div "[STREET_ADDRESS][PERSON_NAME]" at bounding box center [602, 411] width 1204 height 592
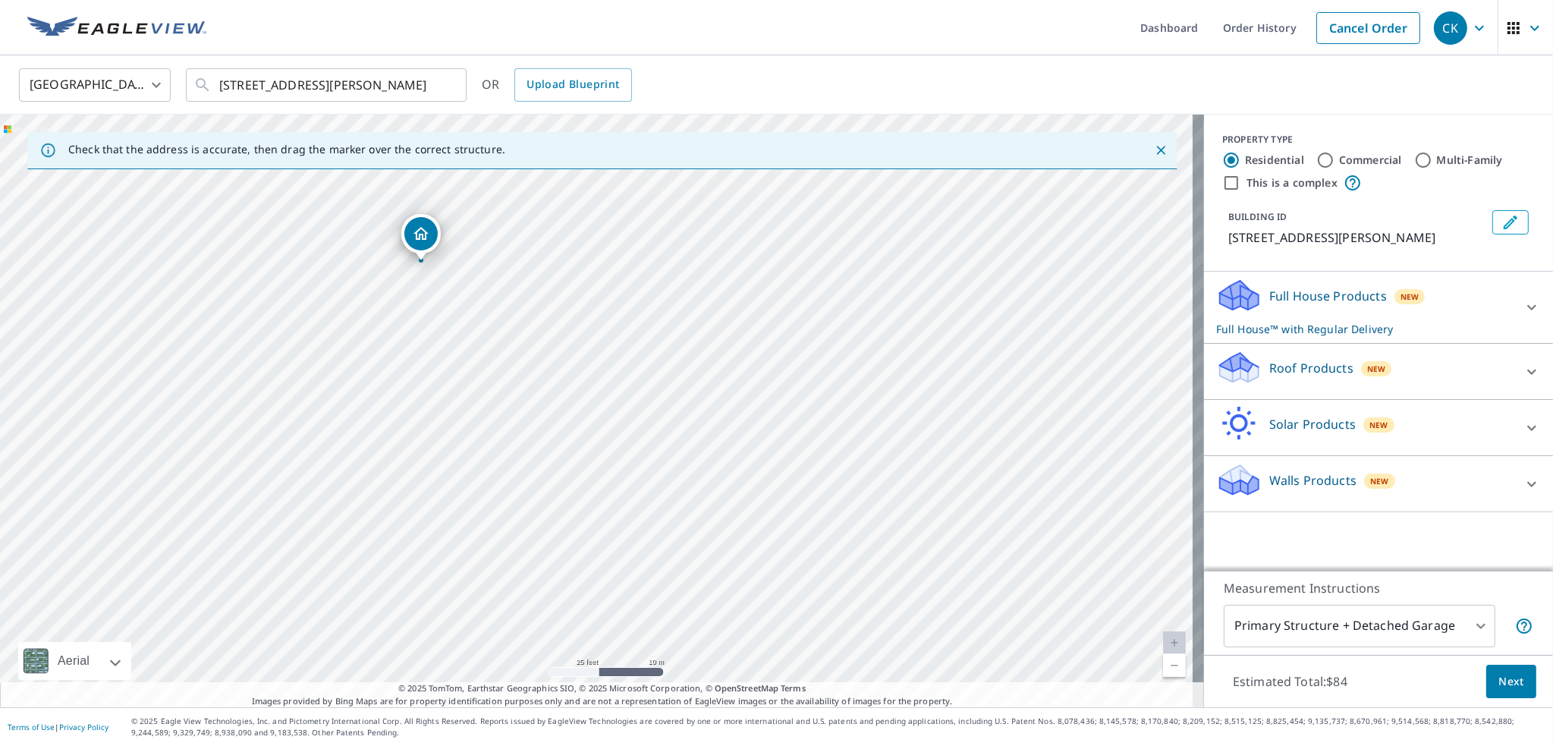
drag, startPoint x: 1080, startPoint y: 570, endPoint x: 1025, endPoint y: 658, distance: 103.5
click at [1025, 658] on div "[STREET_ADDRESS][PERSON_NAME]" at bounding box center [602, 411] width 1204 height 592
drag, startPoint x: 802, startPoint y: 549, endPoint x: 547, endPoint y: 529, distance: 255.6
click at [547, 529] on div "[STREET_ADDRESS][PERSON_NAME]" at bounding box center [602, 411] width 1204 height 592
drag, startPoint x: 808, startPoint y: 633, endPoint x: 941, endPoint y: 360, distance: 303.9
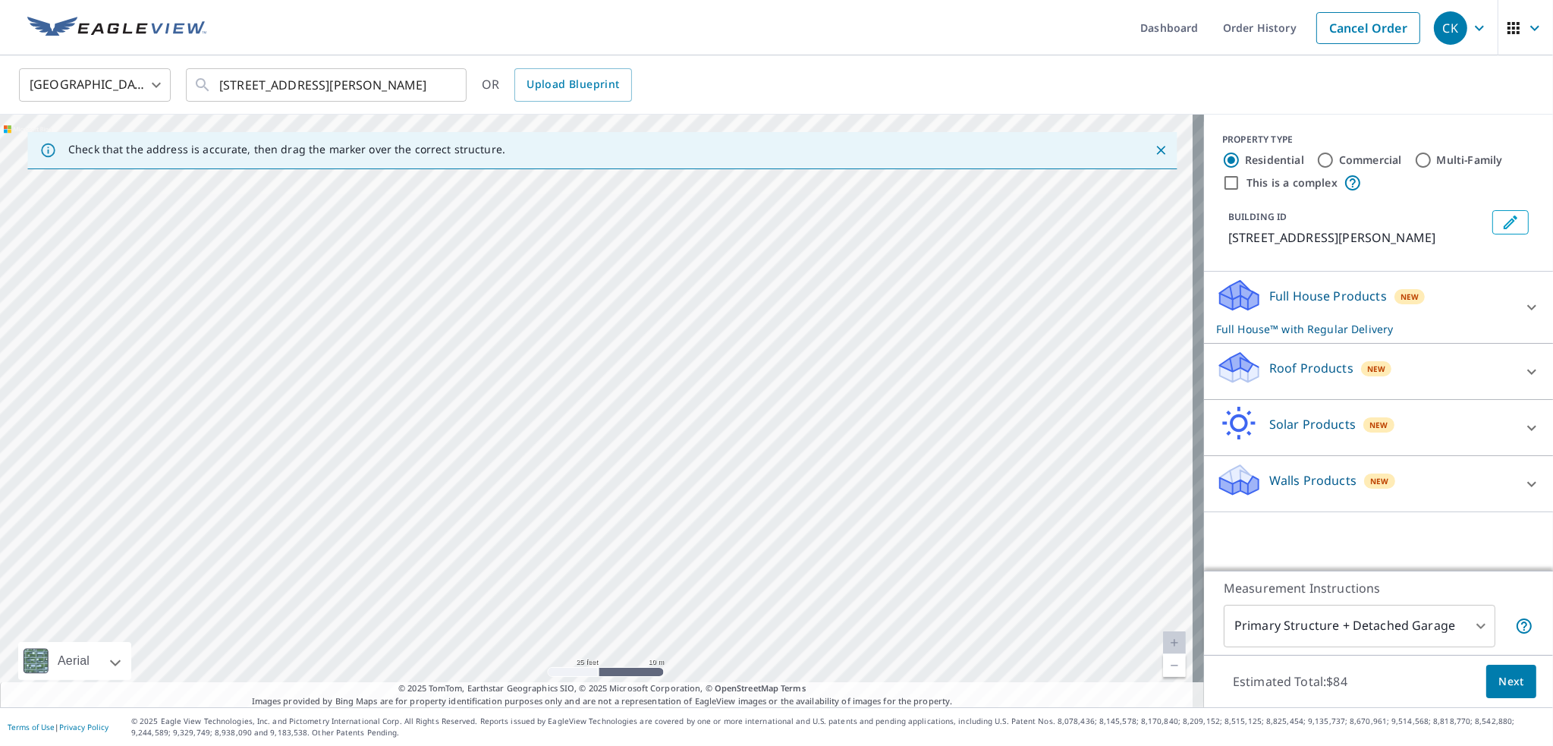
click at [941, 360] on div "[STREET_ADDRESS][PERSON_NAME]" at bounding box center [602, 411] width 1204 height 592
drag, startPoint x: 895, startPoint y: 381, endPoint x: 1019, endPoint y: 599, distance: 250.7
click at [1019, 599] on div "[STREET_ADDRESS][PERSON_NAME]" at bounding box center [602, 411] width 1204 height 592
click at [1164, 640] on link "Current Level 20, Zoom In Disabled" at bounding box center [1174, 642] width 23 height 23
click at [1001, 451] on div "[STREET_ADDRESS][PERSON_NAME]" at bounding box center [602, 411] width 1204 height 592
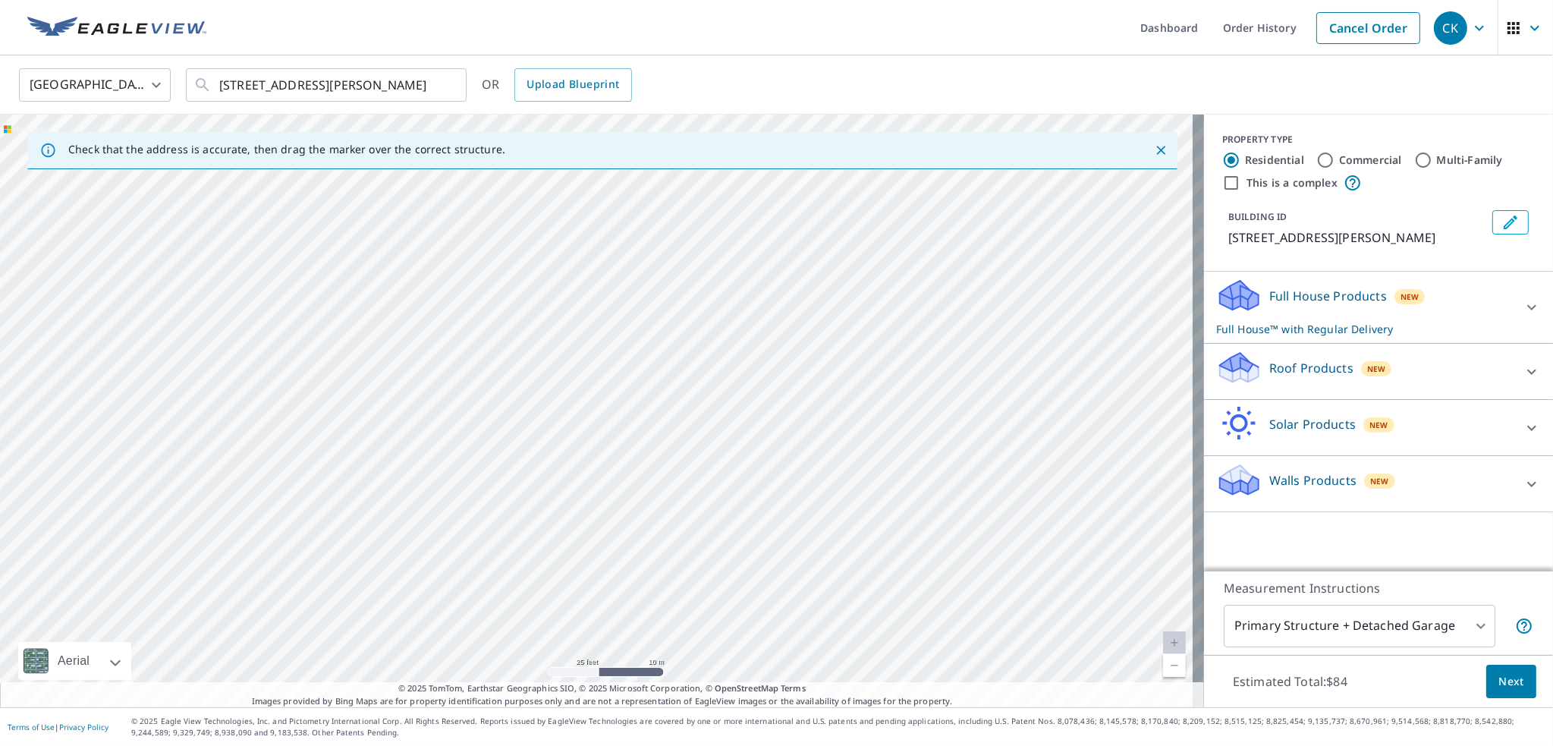
drag, startPoint x: 1003, startPoint y: 366, endPoint x: 1003, endPoint y: 338, distance: 28.1
click at [1003, 338] on div "[STREET_ADDRESS][PERSON_NAME]" at bounding box center [602, 411] width 1204 height 592
drag, startPoint x: 783, startPoint y: 598, endPoint x: 1124, endPoint y: 768, distance: 381.2
click at [1124, 745] on html "CK CK Dashboard Order History Cancel Order CK [GEOGRAPHIC_DATA] [GEOGRAPHIC_DAT…" at bounding box center [776, 373] width 1553 height 746
click at [807, 425] on div "[STREET_ADDRESS][PERSON_NAME]" at bounding box center [602, 411] width 1204 height 592
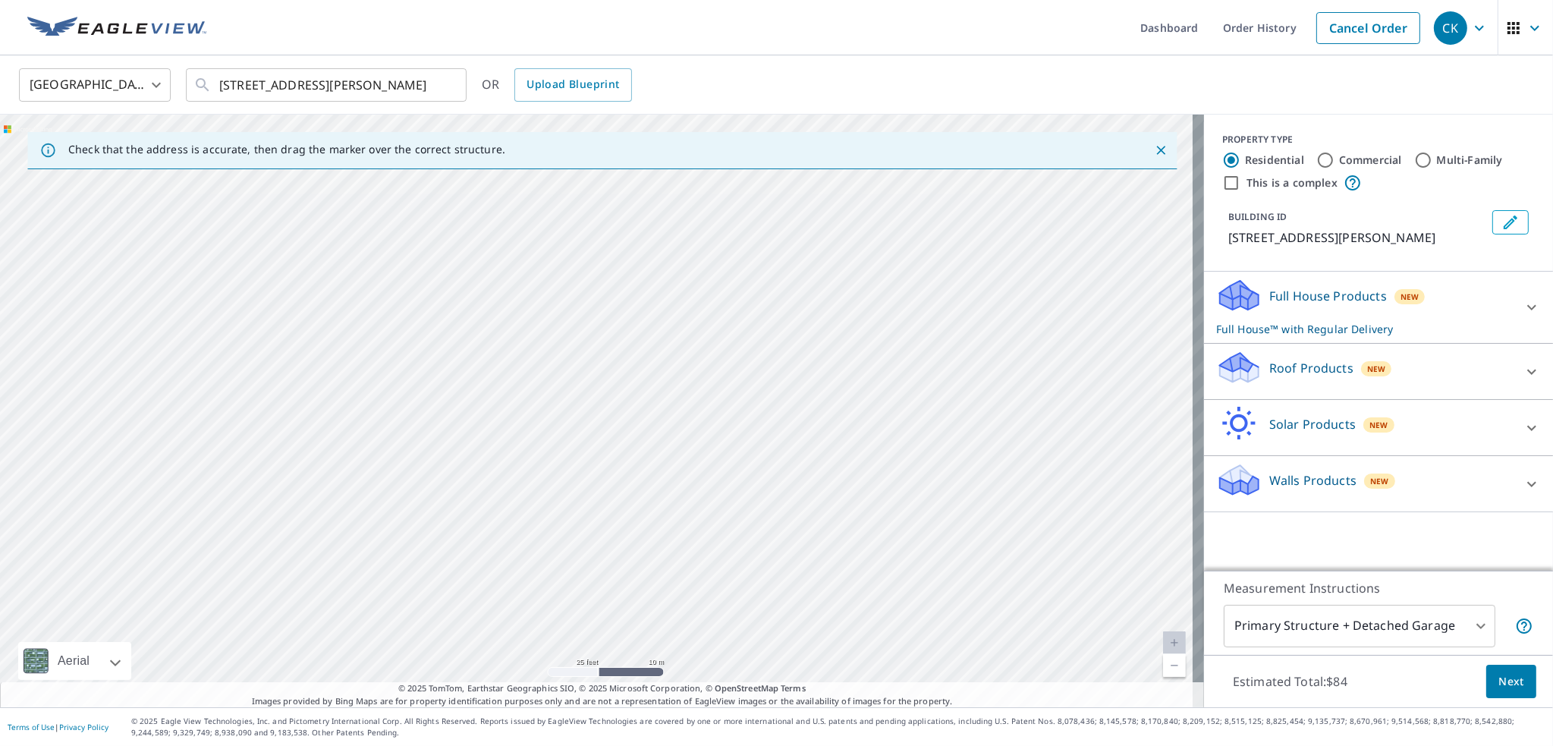
drag, startPoint x: 592, startPoint y: 272, endPoint x: 752, endPoint y: 667, distance: 426.3
click at [752, 669] on div "[STREET_ADDRESS][PERSON_NAME]" at bounding box center [602, 411] width 1204 height 592
drag, startPoint x: 748, startPoint y: 603, endPoint x: 761, endPoint y: 727, distance: 125.1
click at [761, 727] on div "Dashboard Order History Cancel Order CK [GEOGRAPHIC_DATA] [GEOGRAPHIC_DATA] ​ […" at bounding box center [776, 373] width 1553 height 746
click at [701, 485] on div "[STREET_ADDRESS][PERSON_NAME]" at bounding box center [602, 411] width 1204 height 592
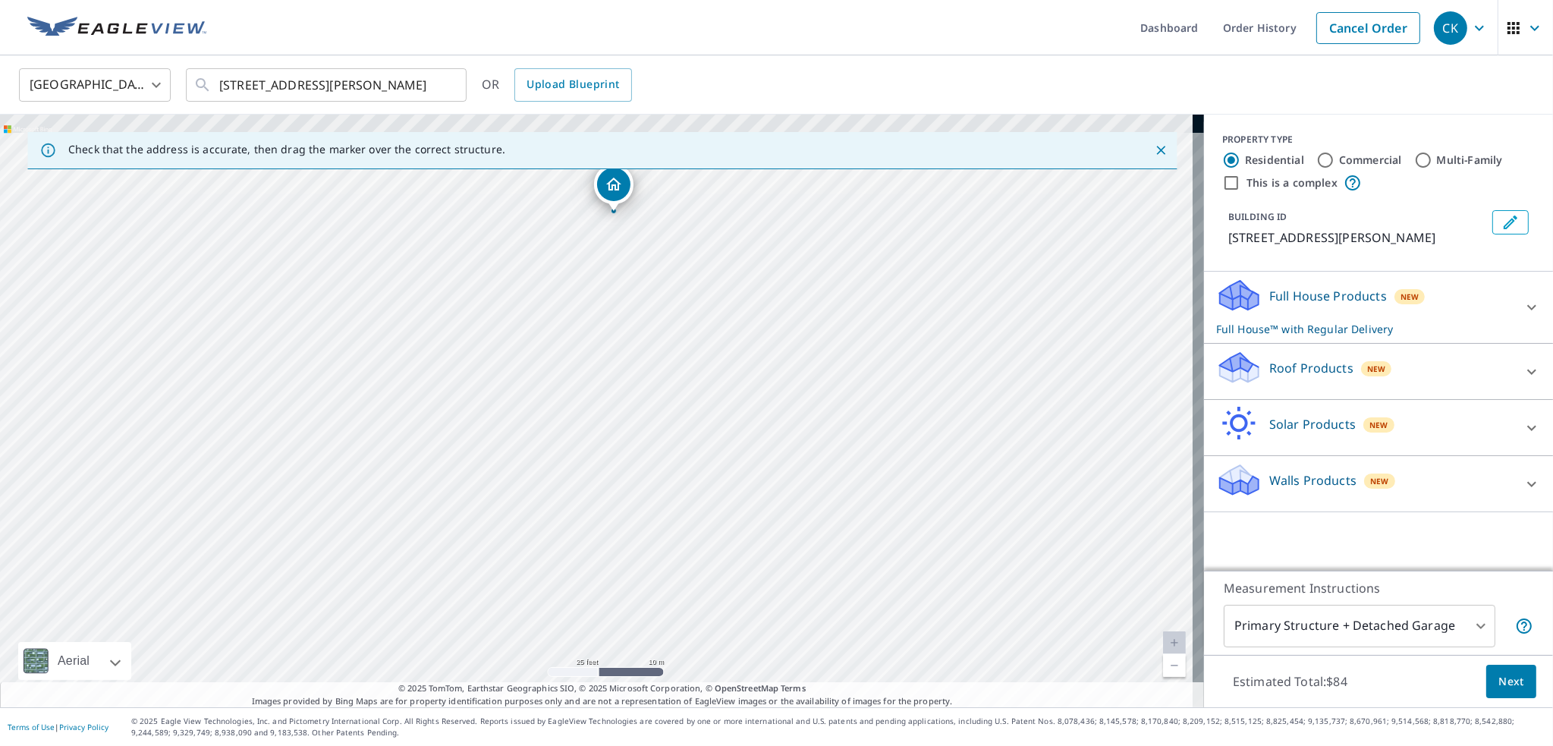
drag, startPoint x: 526, startPoint y: 543, endPoint x: 526, endPoint y: 638, distance: 94.8
click at [526, 638] on div "[STREET_ADDRESS][PERSON_NAME]" at bounding box center [602, 411] width 1204 height 592
click at [404, 403] on div "[STREET_ADDRESS][PERSON_NAME]" at bounding box center [602, 411] width 1204 height 592
drag, startPoint x: 564, startPoint y: 325, endPoint x: 592, endPoint y: 333, distance: 29.3
click at [1271, 294] on p "Full House Products" at bounding box center [1328, 296] width 118 height 18
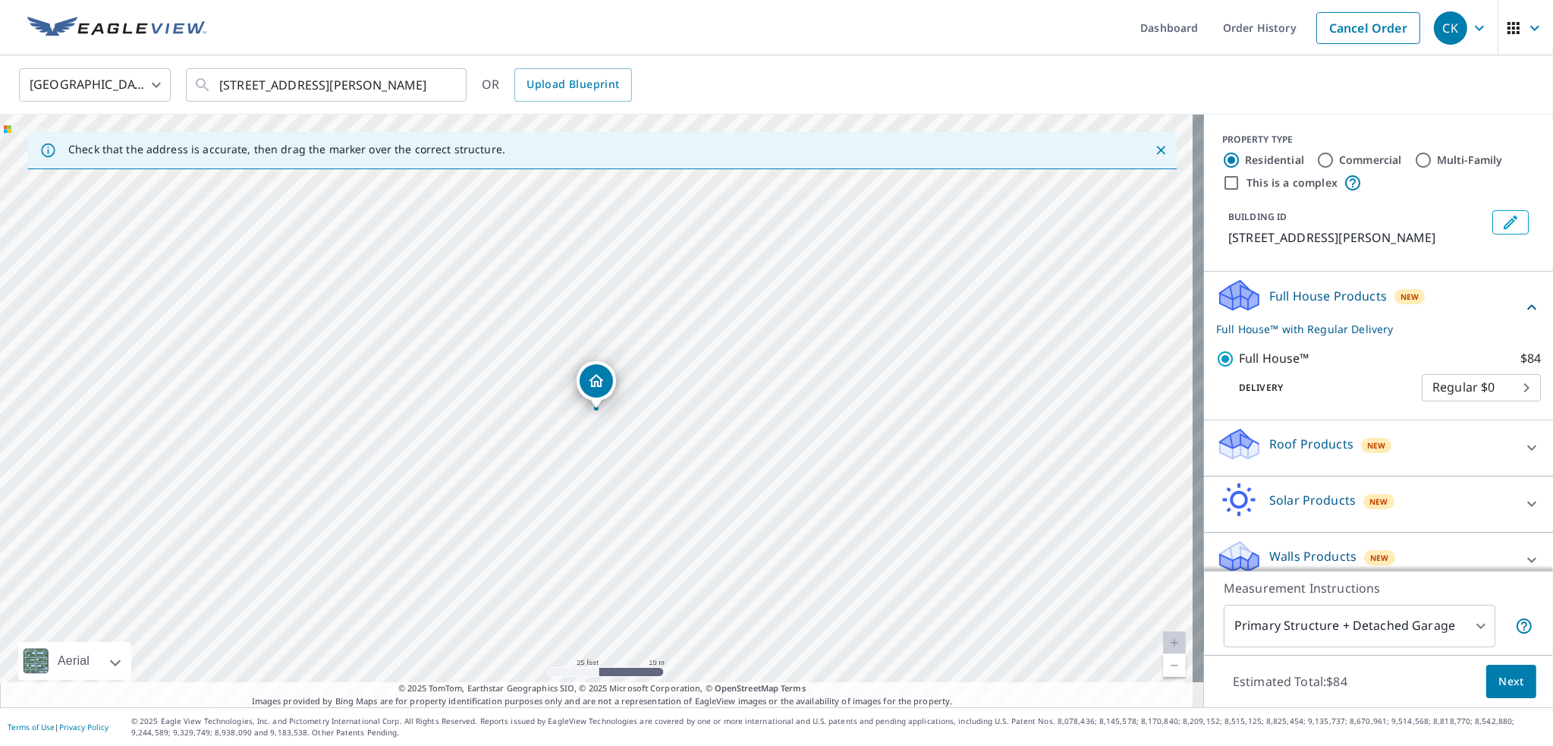
click at [1250, 436] on div "Roof Products New" at bounding box center [1364, 447] width 297 height 43
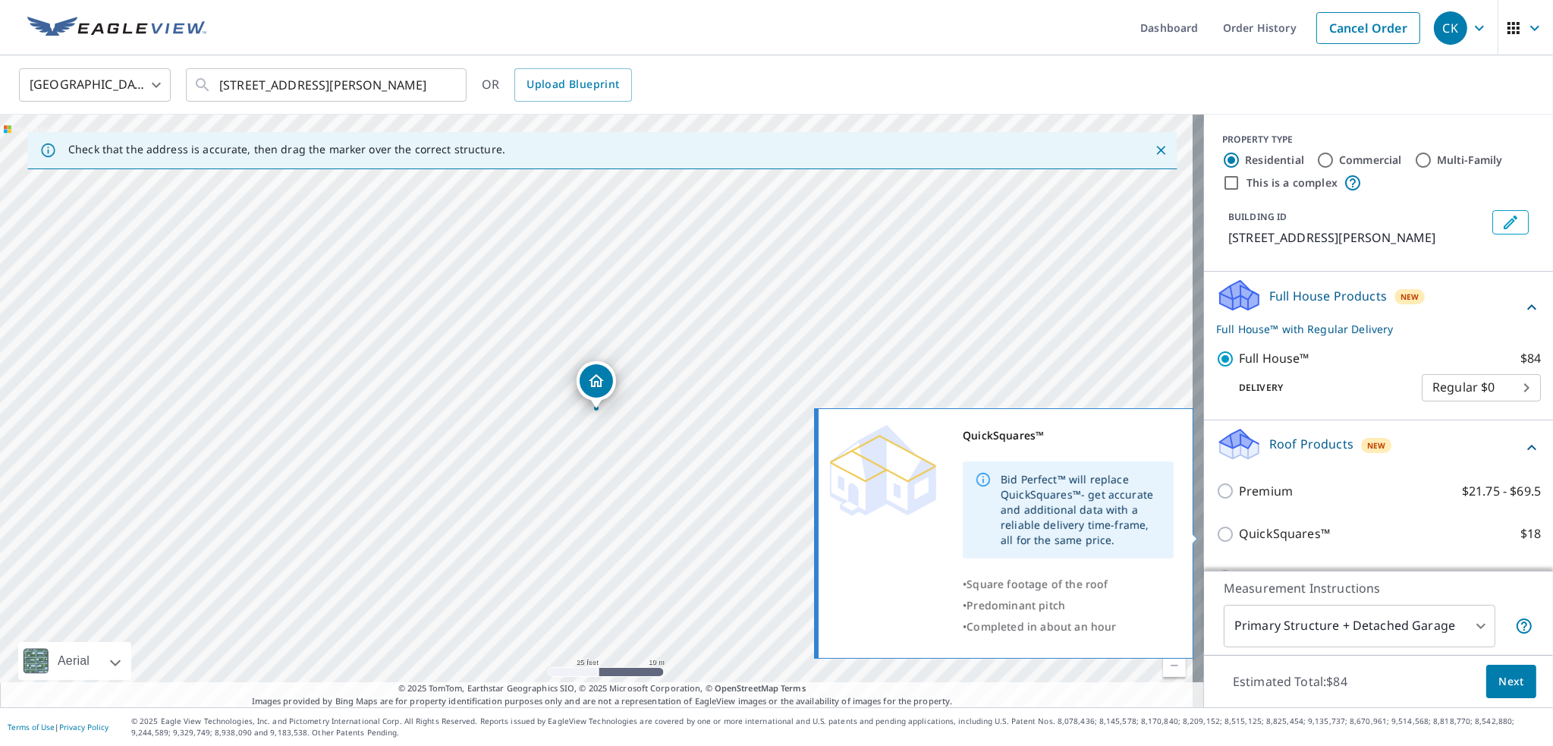
click at [1242, 535] on p "QuickSquares™" at bounding box center [1284, 533] width 91 height 19
click at [1239, 535] on input "QuickSquares™ $18" at bounding box center [1227, 534] width 23 height 18
checkbox input "true"
checkbox input "false"
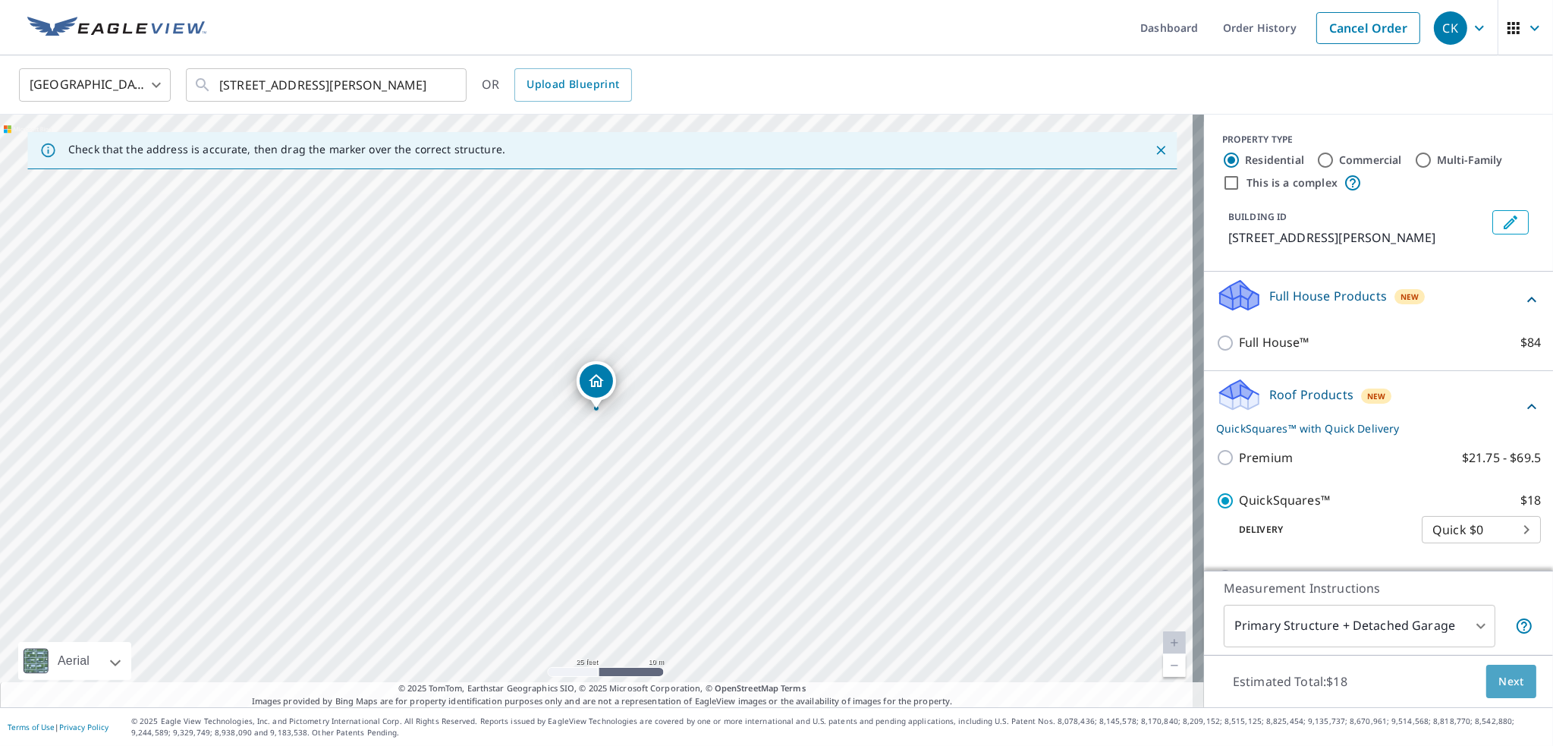
click at [1508, 686] on span "Next" at bounding box center [1511, 681] width 26 height 19
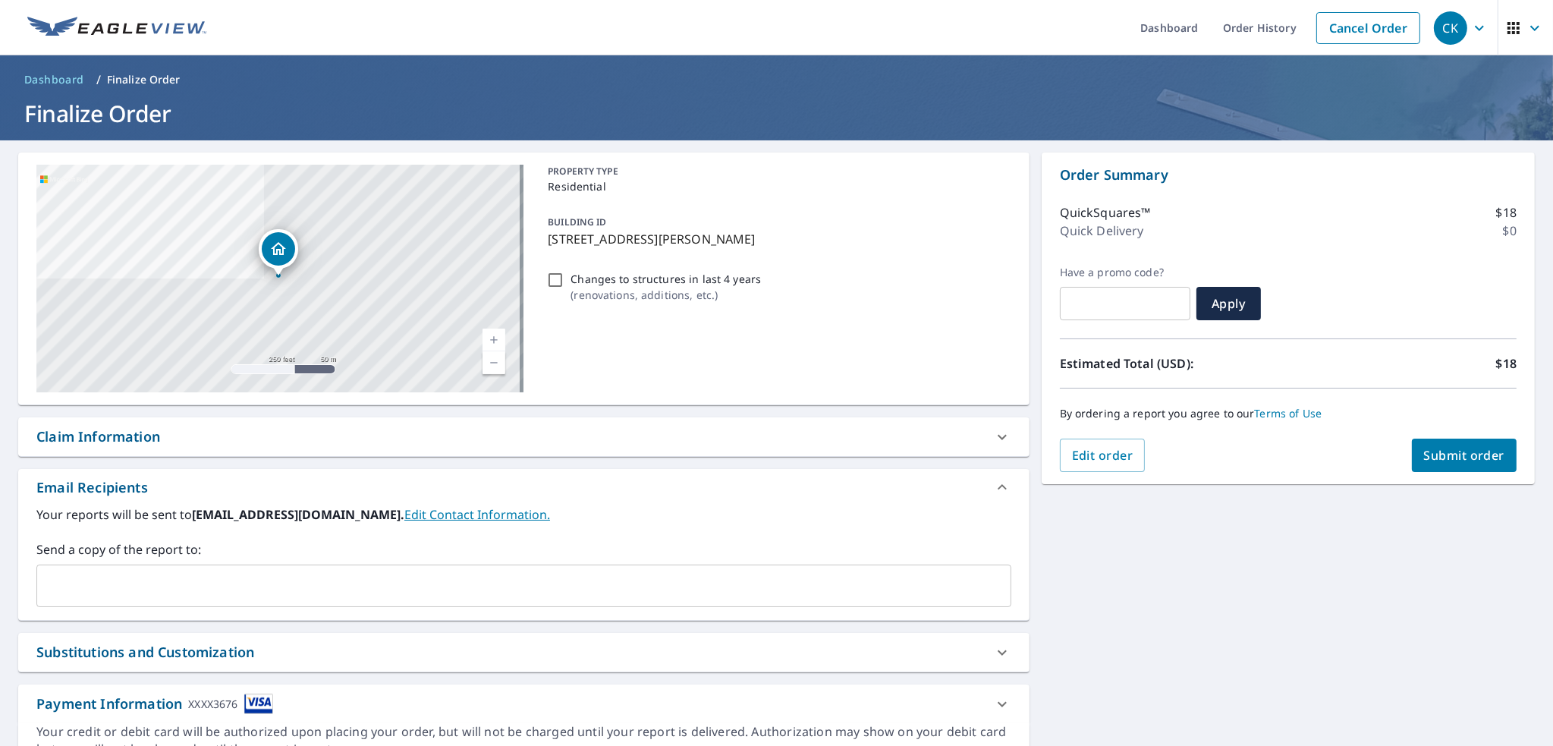
click at [1444, 454] on span "Submit order" at bounding box center [1464, 455] width 81 height 17
checkbox input "true"
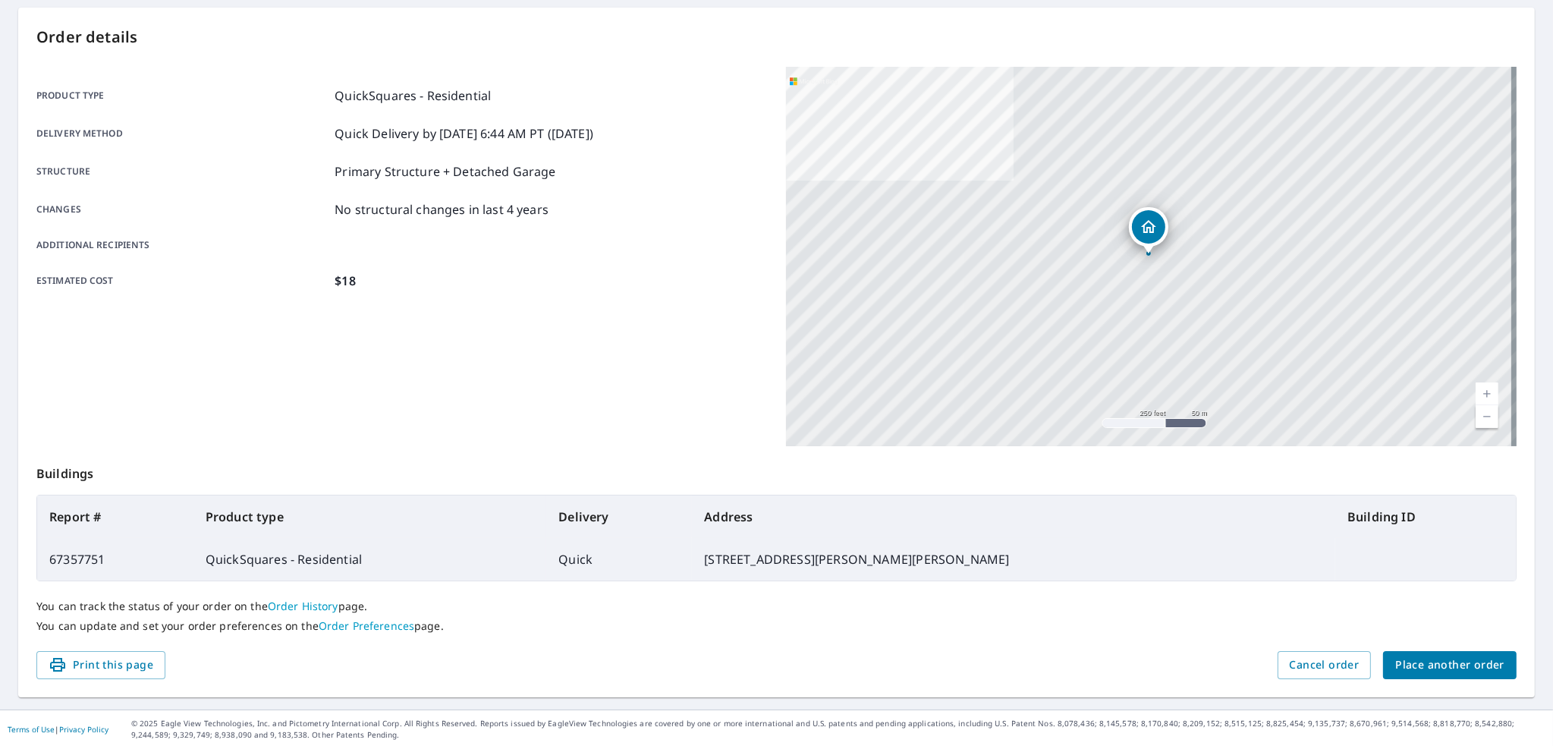
scroll to position [146, 0]
click at [1414, 670] on span "Place another order" at bounding box center [1449, 664] width 109 height 19
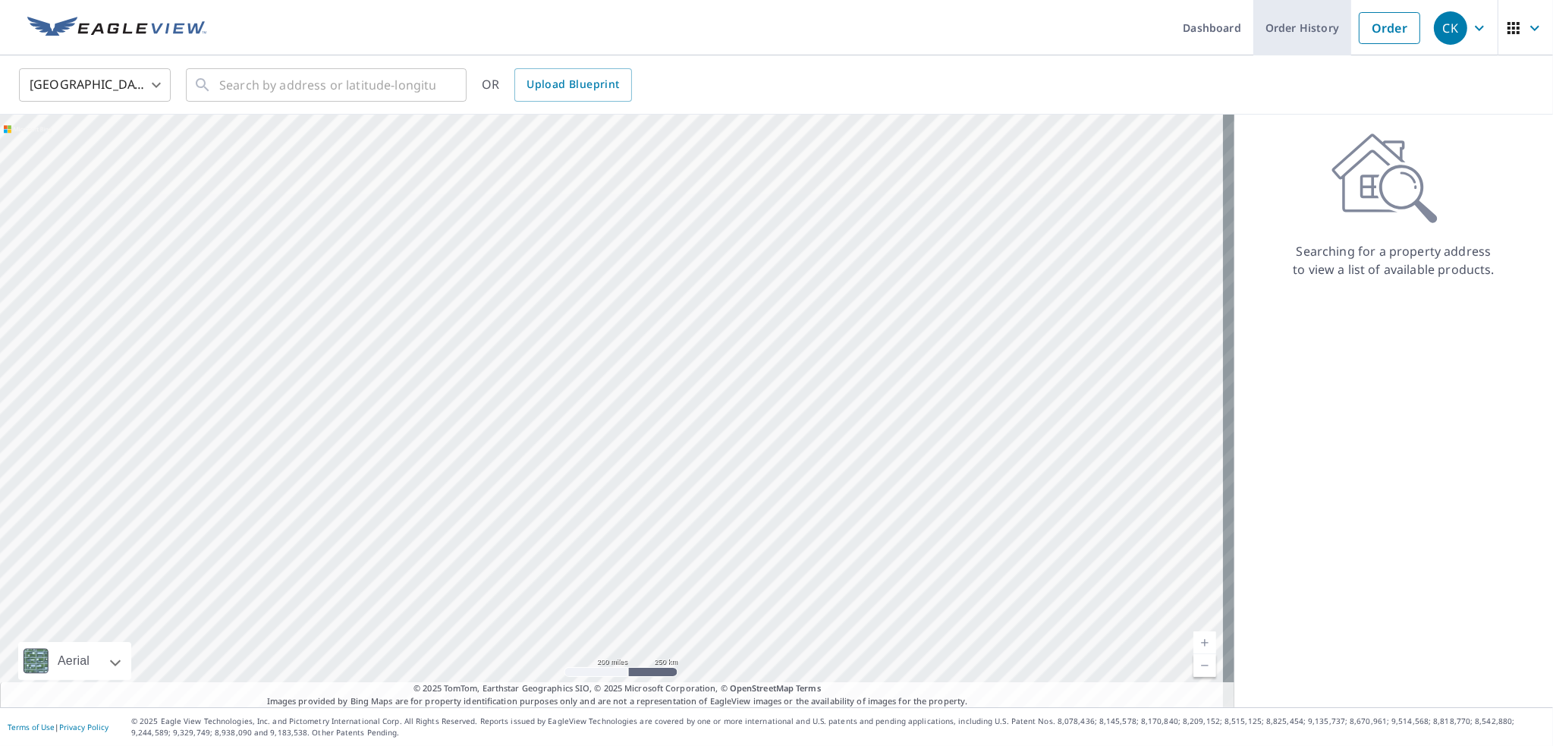
click at [1280, 27] on link "Order History" at bounding box center [1302, 27] width 98 height 55
